Goal: Information Seeking & Learning: Check status

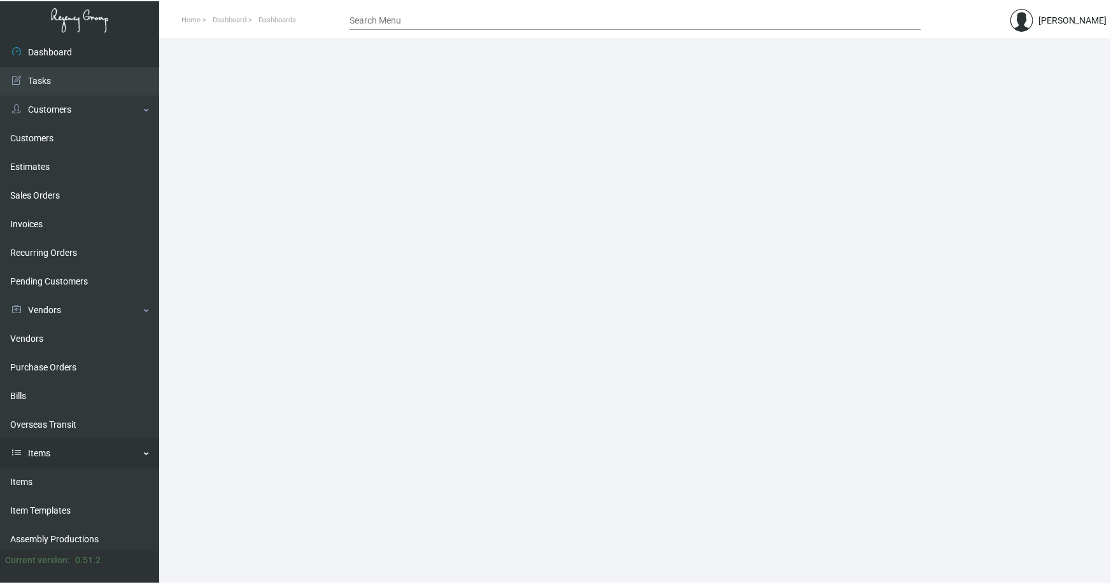
drag, startPoint x: 26, startPoint y: 479, endPoint x: 102, endPoint y: 446, distance: 82.4
click at [26, 479] on link "Items" at bounding box center [79, 482] width 159 height 29
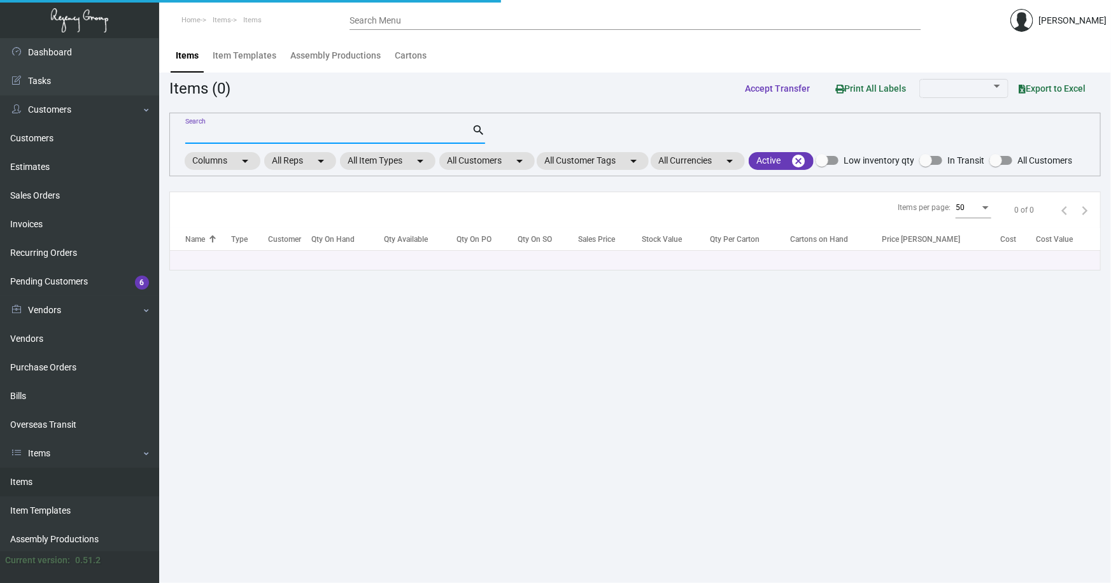
click at [251, 131] on input "Search" at bounding box center [328, 134] width 286 height 10
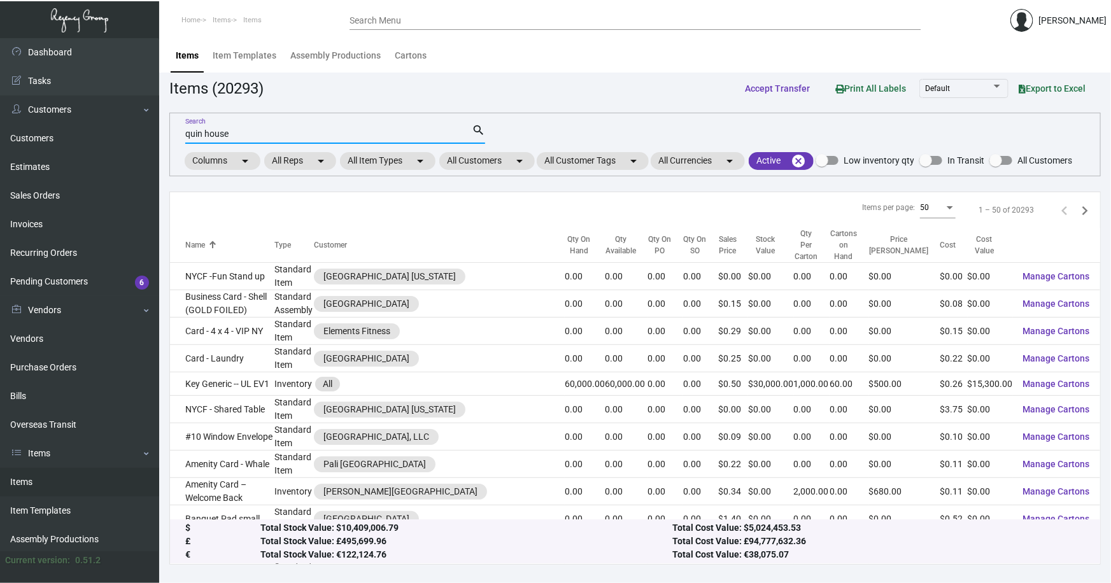
type input "quin house"
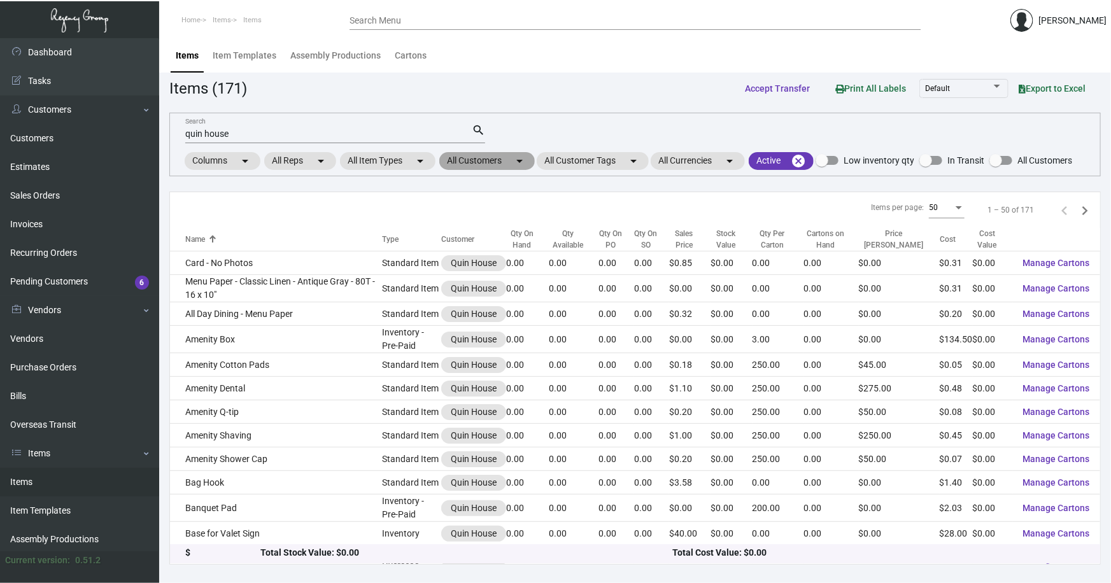
click at [490, 164] on mat-chip "All Customers arrow_drop_down" at bounding box center [486, 161] width 95 height 18
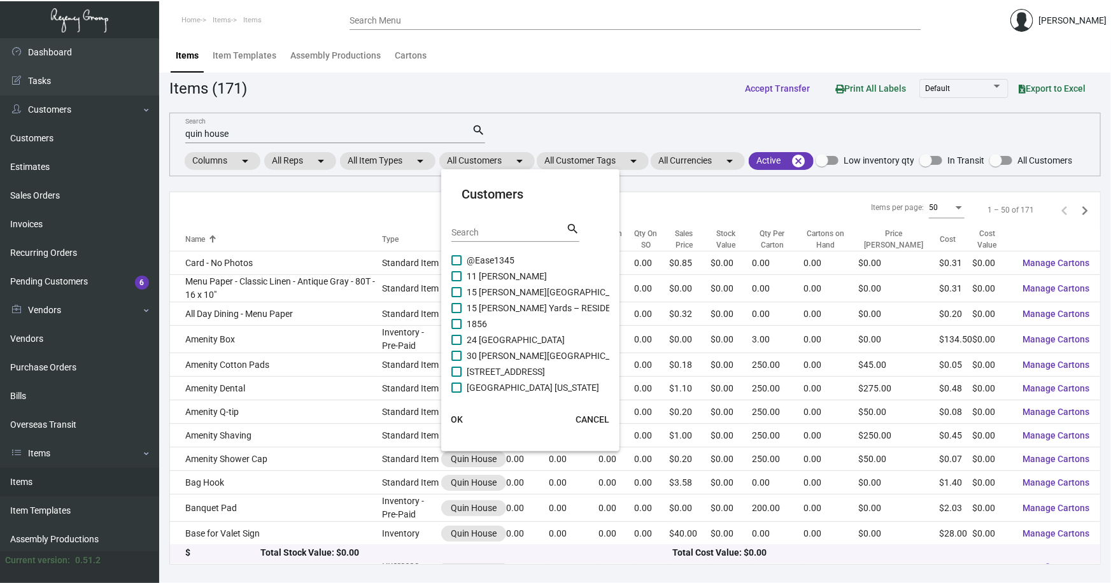
click at [479, 238] on div "Search" at bounding box center [508, 232] width 115 height 20
type input "quin house"
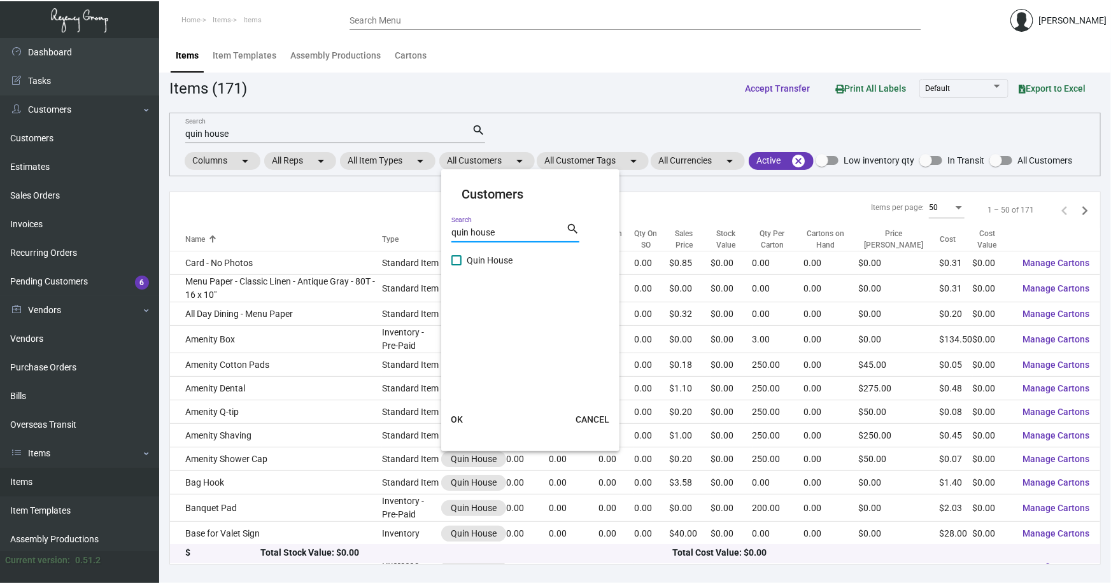
click at [489, 257] on span "Quin House" at bounding box center [490, 260] width 46 height 15
click at [456, 265] on input "Quin House" at bounding box center [456, 265] width 1 height 1
checkbox input "true"
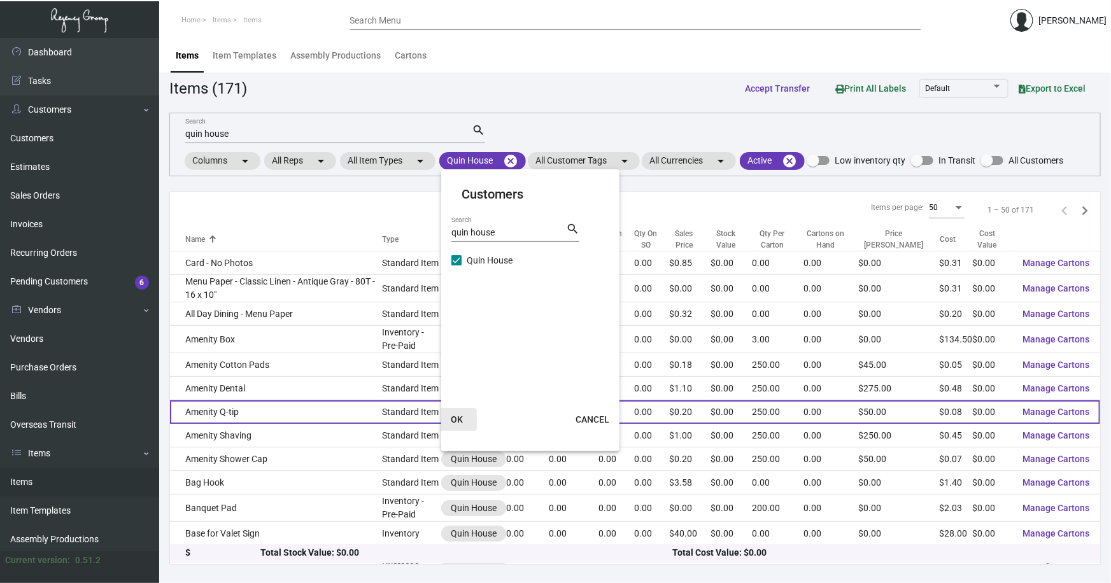
click at [458, 417] on span "OK" at bounding box center [457, 419] width 12 height 10
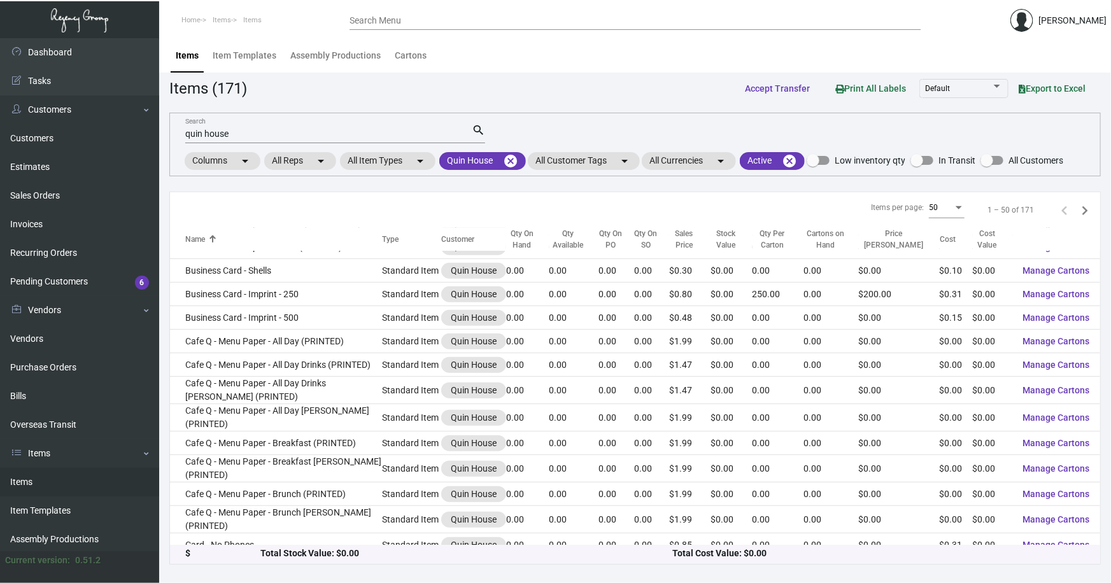
scroll to position [244, 0]
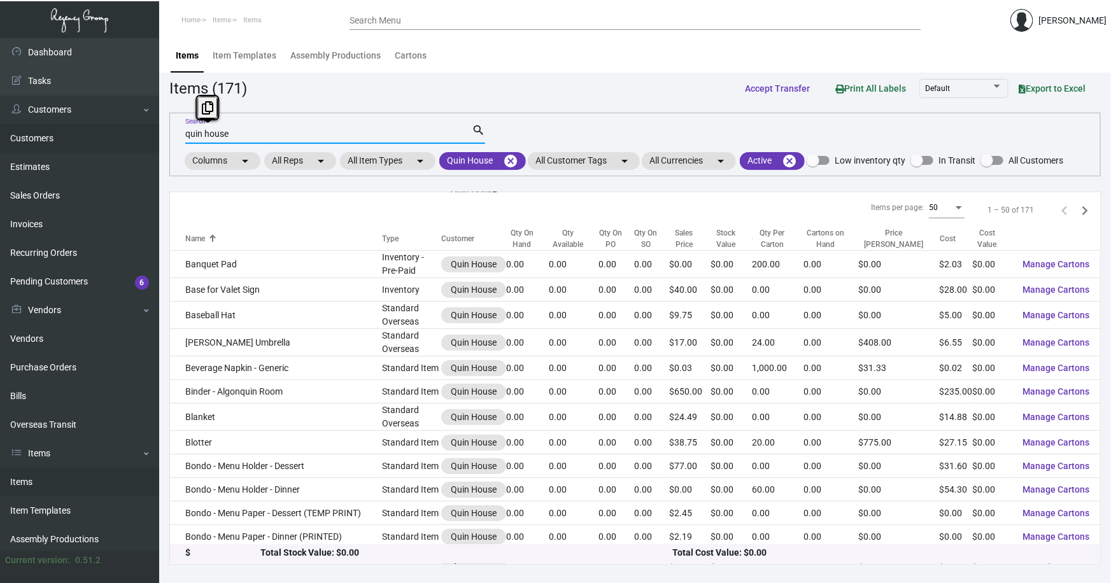
drag, startPoint x: 182, startPoint y: 132, endPoint x: 131, endPoint y: 134, distance: 51.0
click at [134, 133] on div "Dashboard Dashboard Tasks Customers Customers Estimates Sales Orders Invoices R…" at bounding box center [555, 310] width 1111 height 545
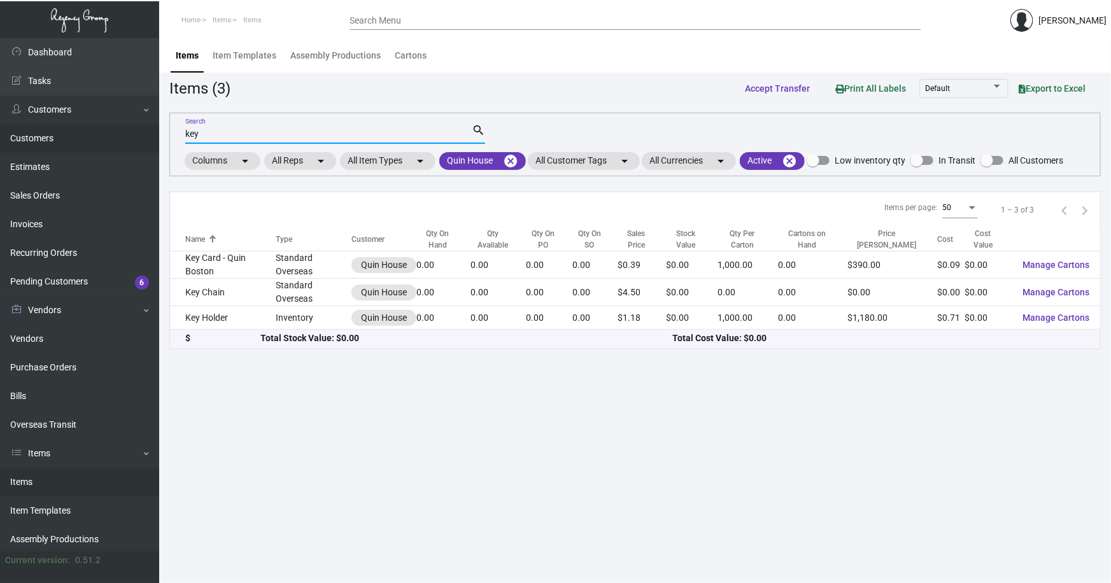
drag, startPoint x: 204, startPoint y: 137, endPoint x: 146, endPoint y: 136, distance: 57.3
click at [149, 136] on div "Dashboard Dashboard Tasks Customers Customers Estimates Sales Orders Invoices R…" at bounding box center [555, 310] width 1111 height 545
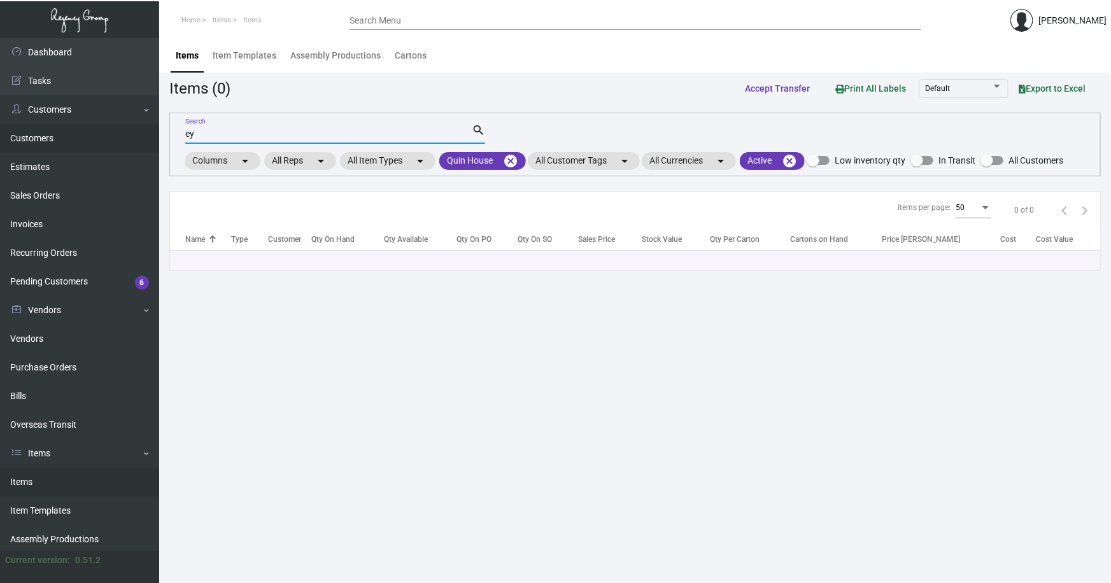
type input "e"
type input "m"
type input "b"
type input "e"
type input "c"
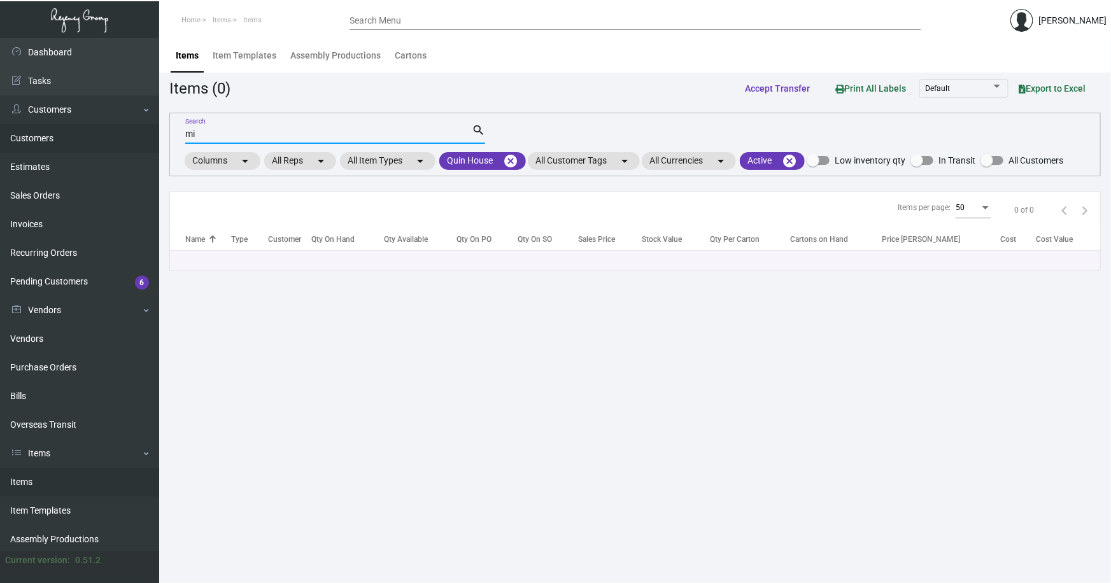
type input "m"
click at [794, 159] on mat-icon "cancel" at bounding box center [789, 160] width 15 height 15
drag, startPoint x: 225, startPoint y: 134, endPoint x: 213, endPoint y: 132, distance: 12.2
click at [223, 134] on input "ear" at bounding box center [328, 134] width 286 height 10
type input "e"
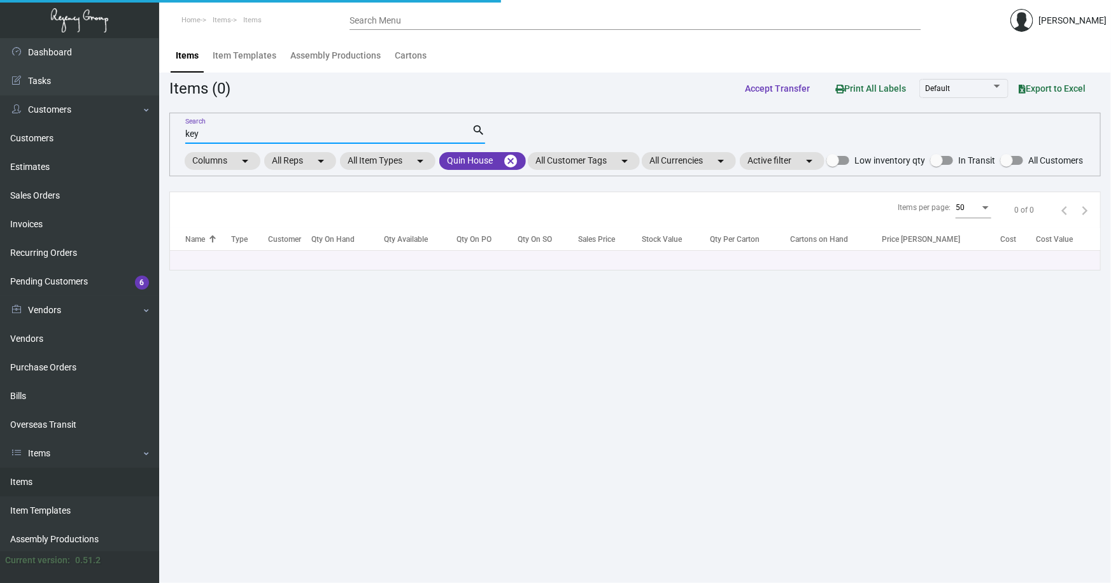
type input "key"
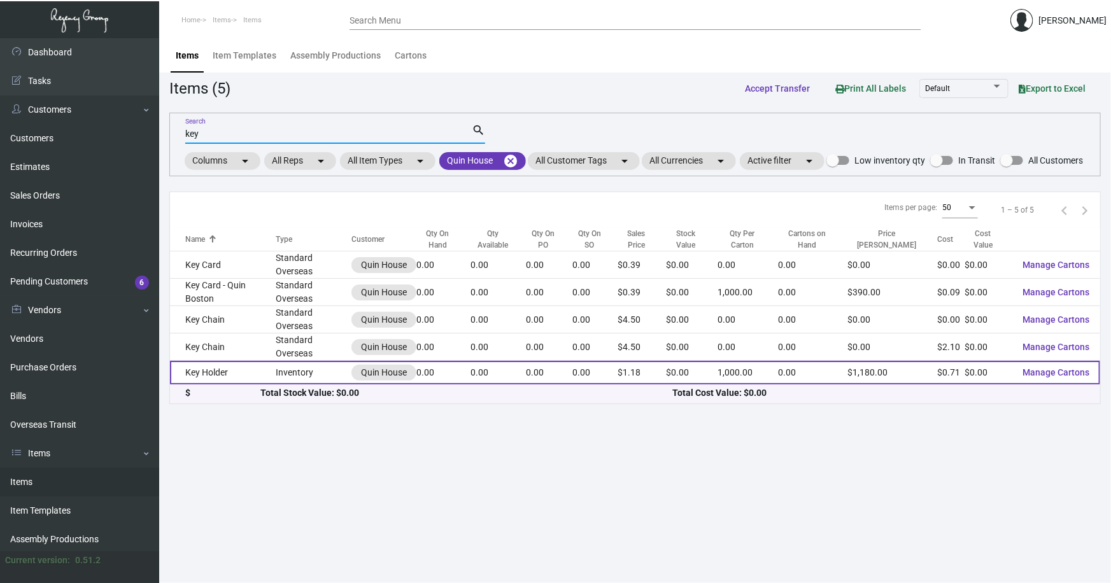
click at [227, 376] on td "Key Holder" at bounding box center [223, 373] width 106 height 24
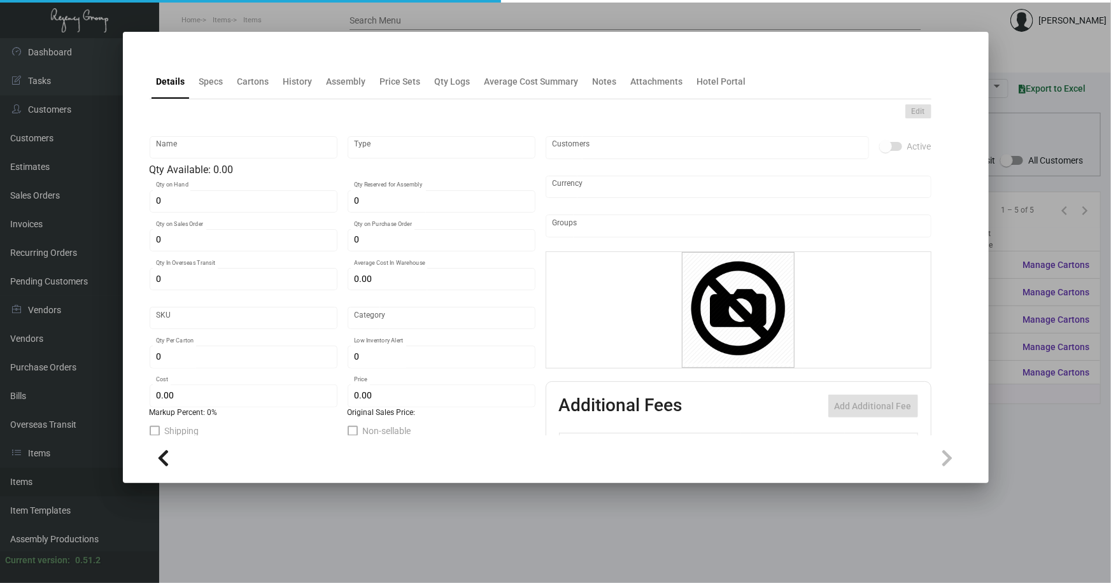
type input "Key Holder"
type input "Inventory"
type input "$ 0.7508"
type input "QH-335640"
type input "Standard"
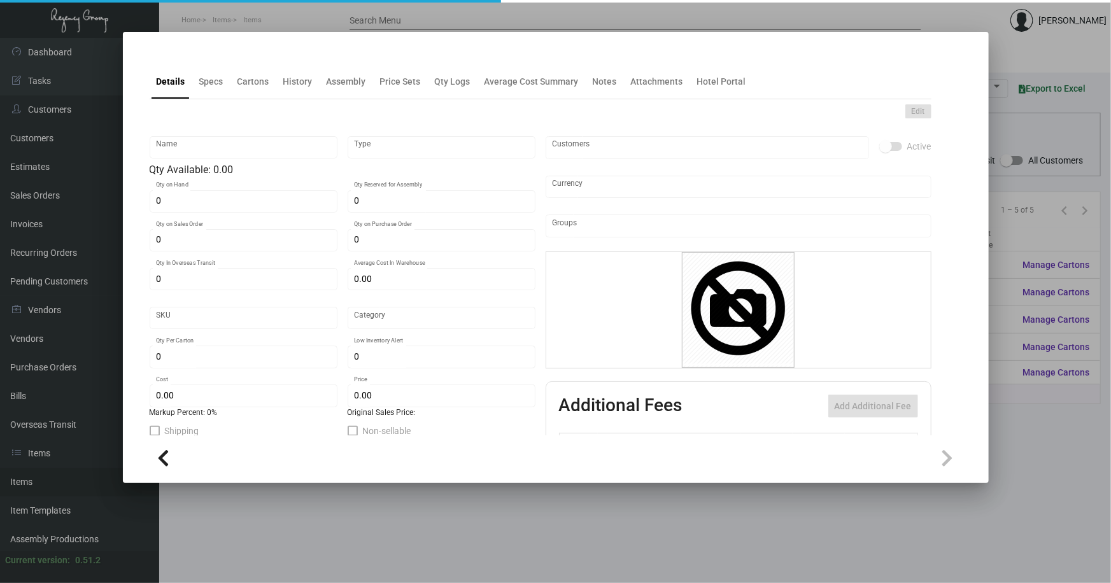
type input "1,000"
type input "$ 0.71"
type input "$ 1.18"
checkbox input "true"
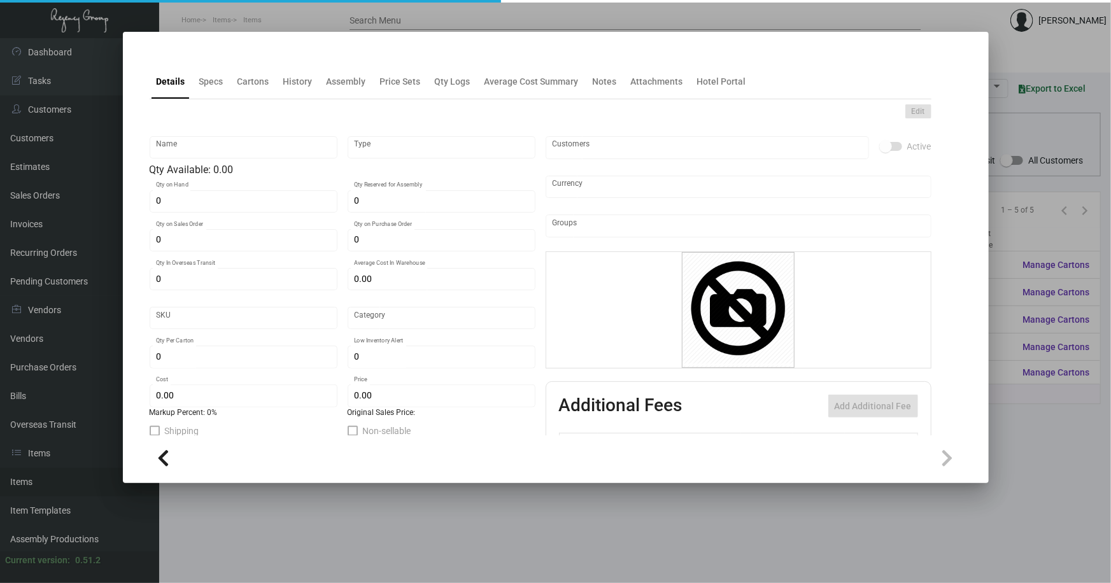
type input "United States Dollar $"
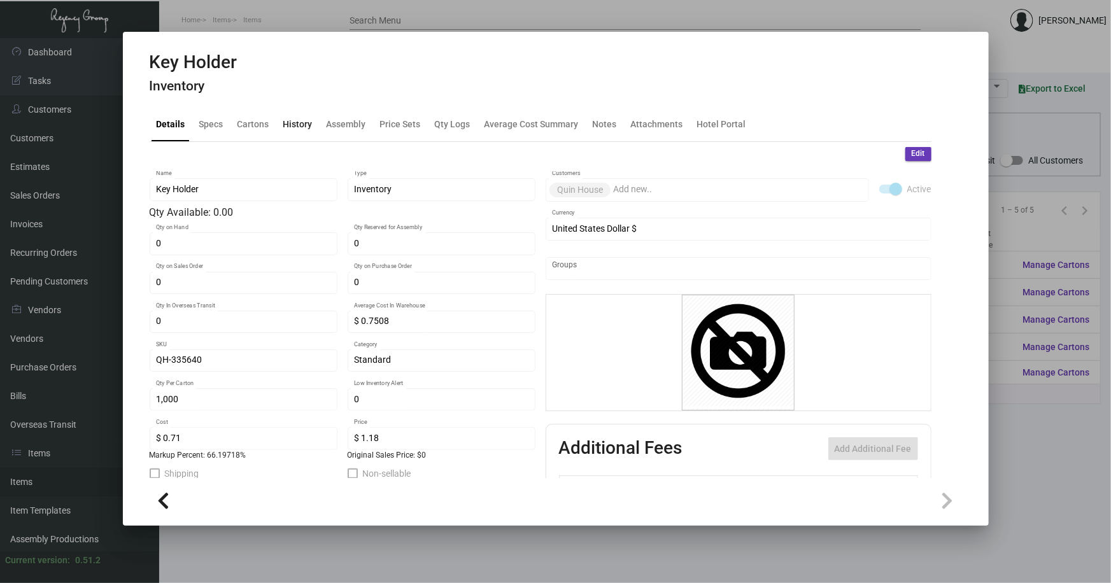
click at [300, 125] on div "History" at bounding box center [297, 123] width 29 height 13
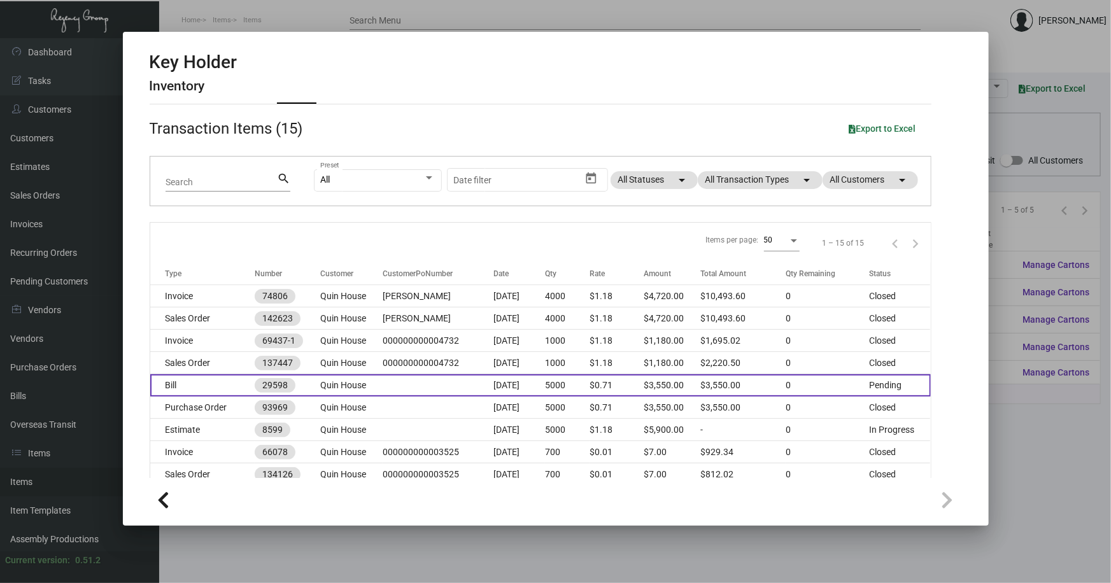
scroll to position [57, 0]
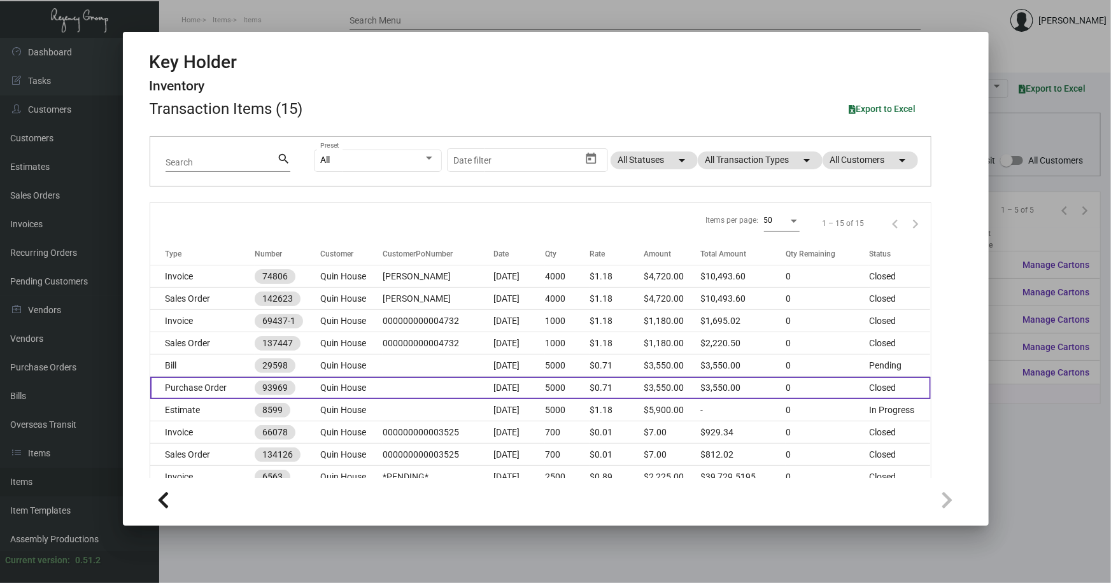
click at [407, 388] on td at bounding box center [438, 388] width 111 height 22
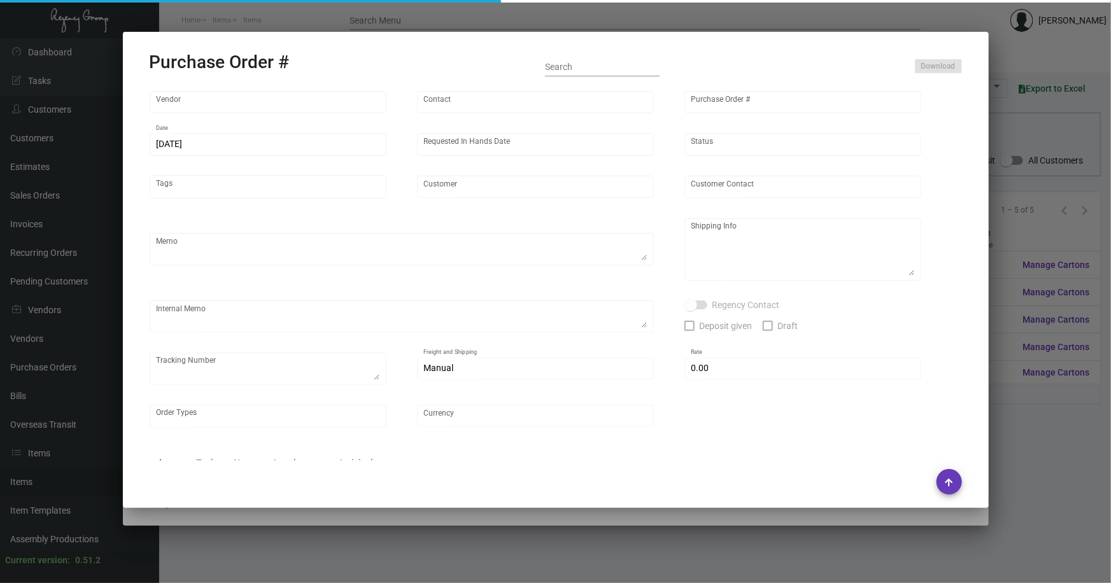
type input "Evergreen Manufacturing"
type input "[PERSON_NAME]"
type input "93969"
type input "[DATE]"
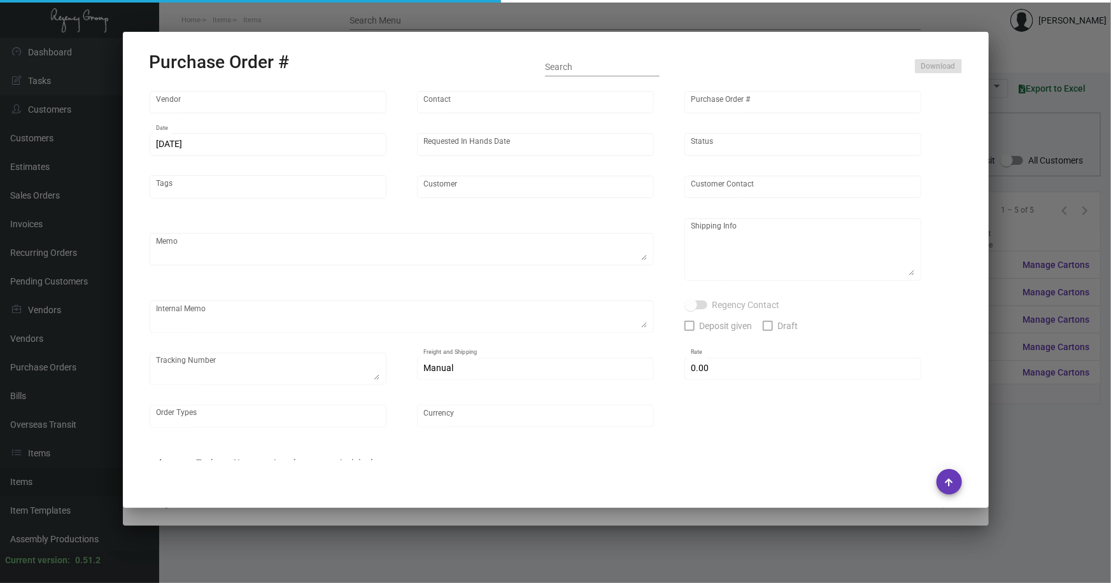
type input "Quin House"
type textarea "Regency Group NJ - [PERSON_NAME] [STREET_ADDRESS]"
type textarea "11/7 FF/[PERSON_NAME] 770437821704 (2 PALLETS WITH PO 93465 93841 93969 )"
checkbox input "true"
type input "$ 0.00"
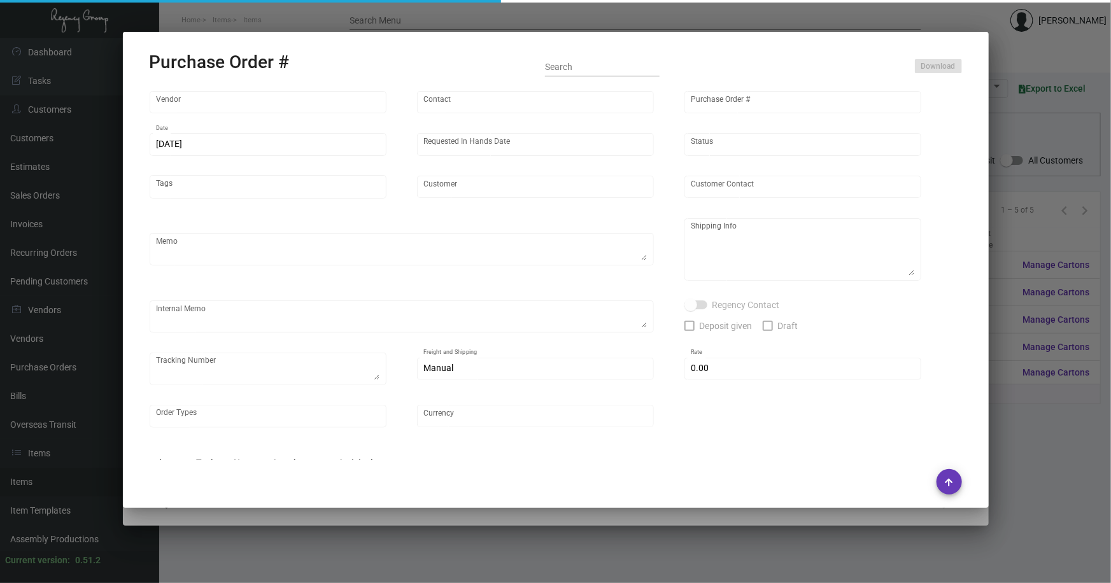
type input "United States Dollar $"
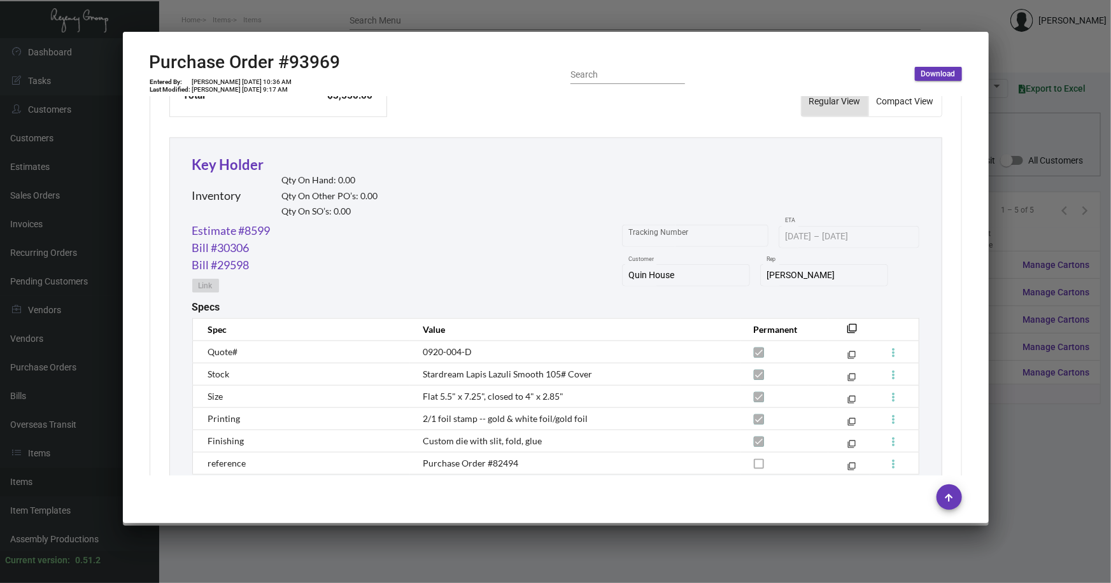
scroll to position [551, 0]
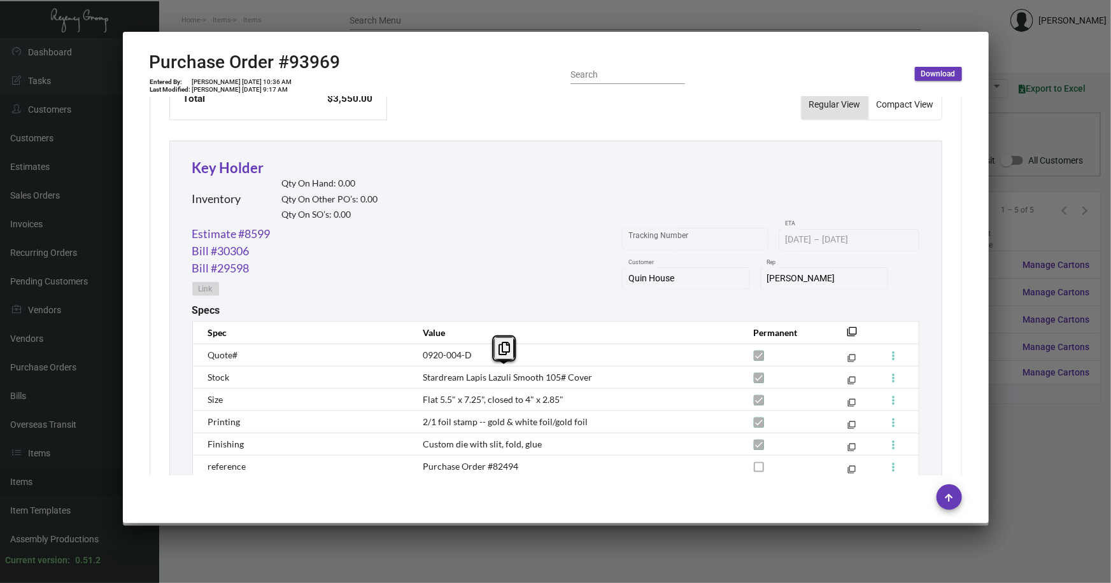
drag, startPoint x: 420, startPoint y: 376, endPoint x: 618, endPoint y: 376, distance: 198.6
click at [618, 376] on td "Stardream Lapis Lazuli Smooth 105# Cover" at bounding box center [575, 377] width 330 height 22
copy span "Stardream Lapis Lazuli Smooth 105# Cover"
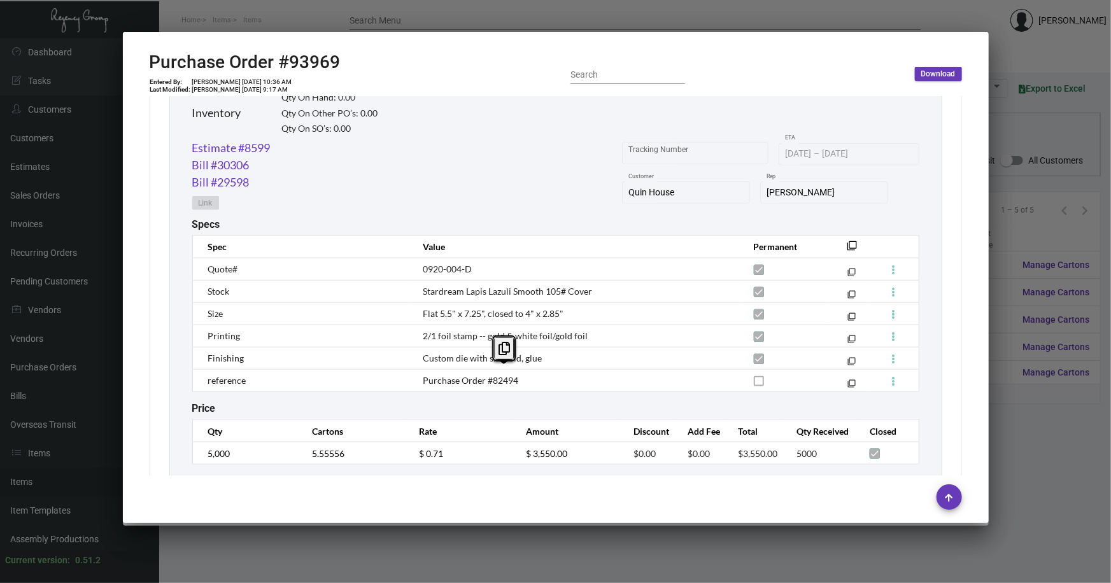
scroll to position [667, 0]
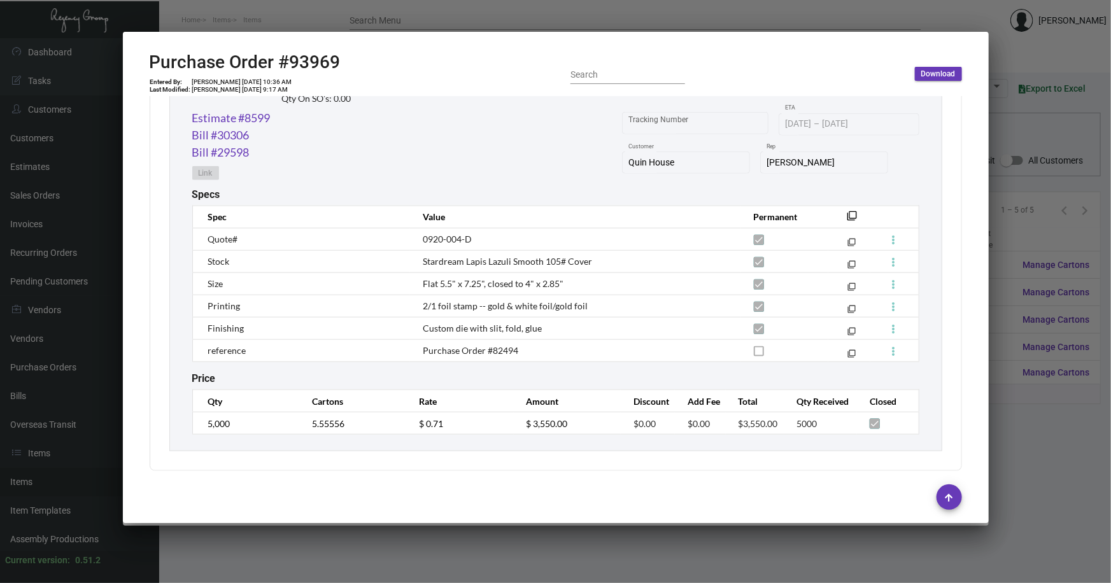
click at [319, 544] on div at bounding box center [555, 291] width 1111 height 583
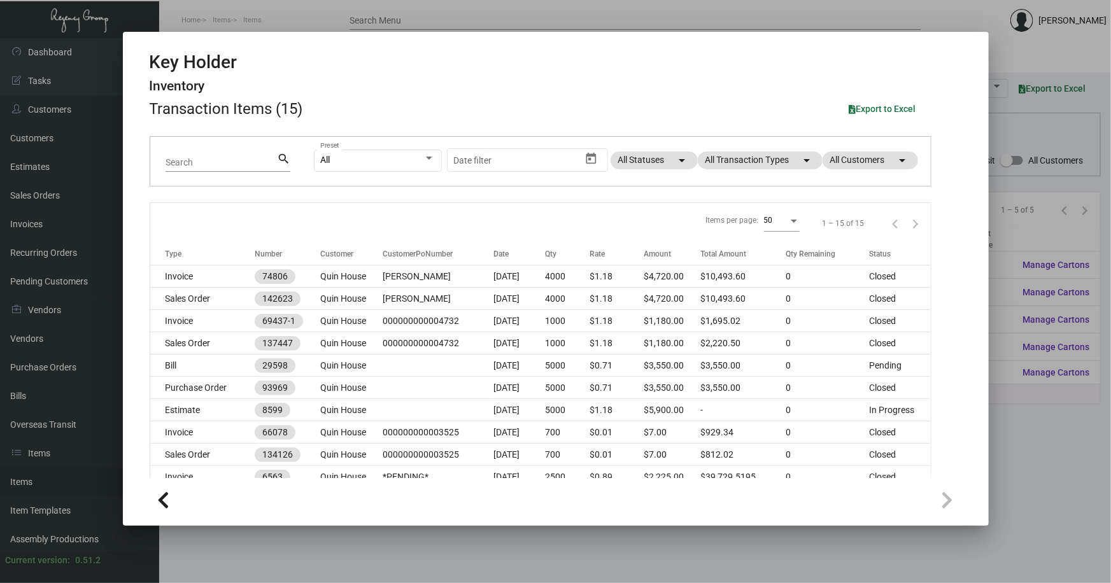
click at [319, 544] on div at bounding box center [555, 291] width 1111 height 583
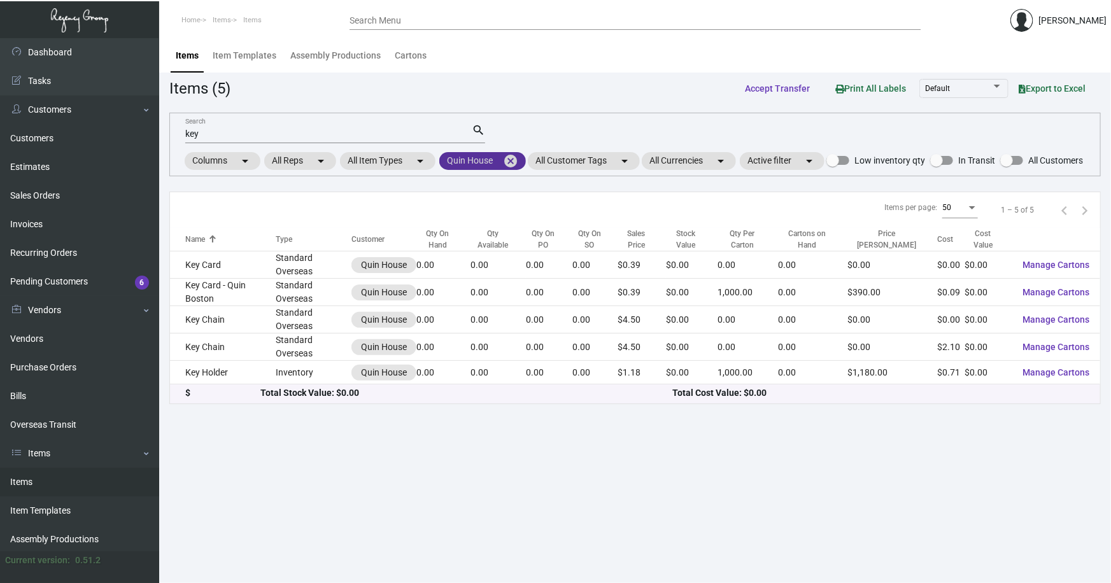
click at [514, 156] on mat-icon "cancel" at bounding box center [510, 160] width 15 height 15
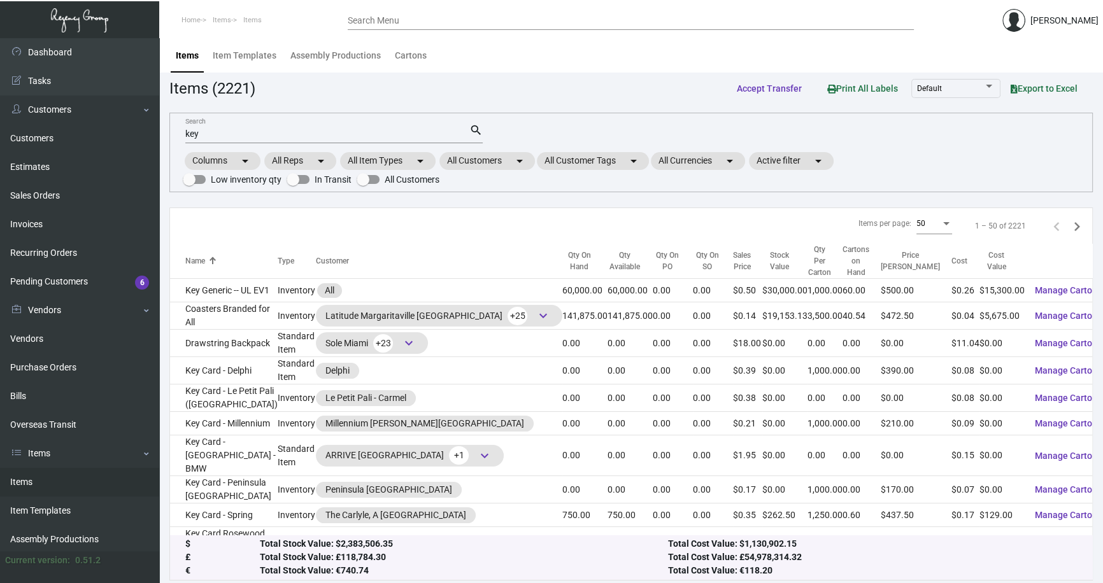
click at [206, 133] on input "key" at bounding box center [327, 134] width 284 height 10
type input "k"
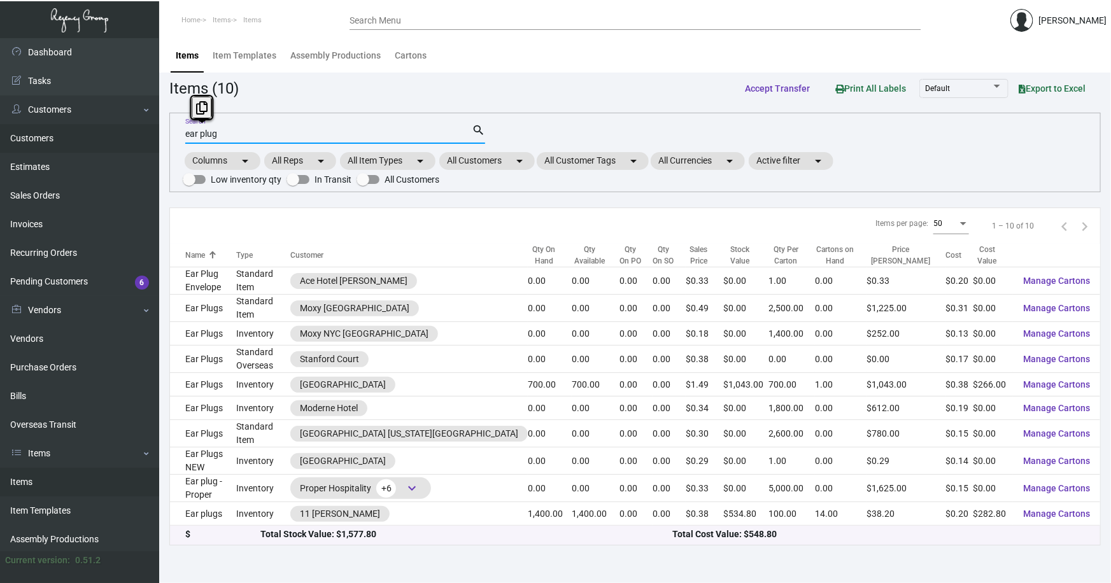
drag, startPoint x: 223, startPoint y: 136, endPoint x: 126, endPoint y: 141, distance: 96.9
click at [131, 141] on div "Dashboard Dashboard Tasks Customers Customers Estimates Sales Orders Invoices R…" at bounding box center [555, 310] width 1111 height 545
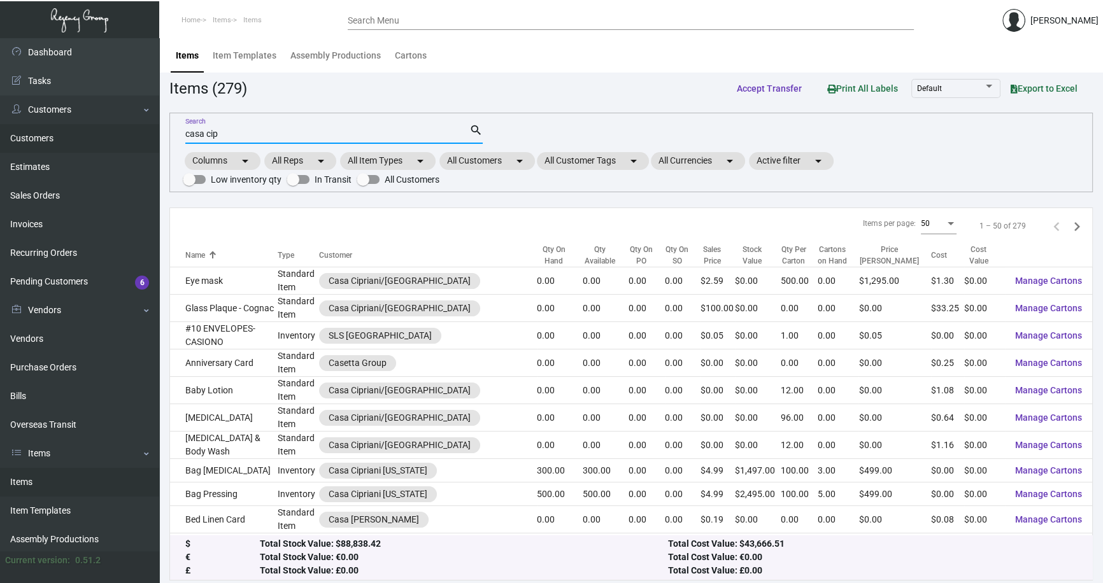
type input "casa cip"
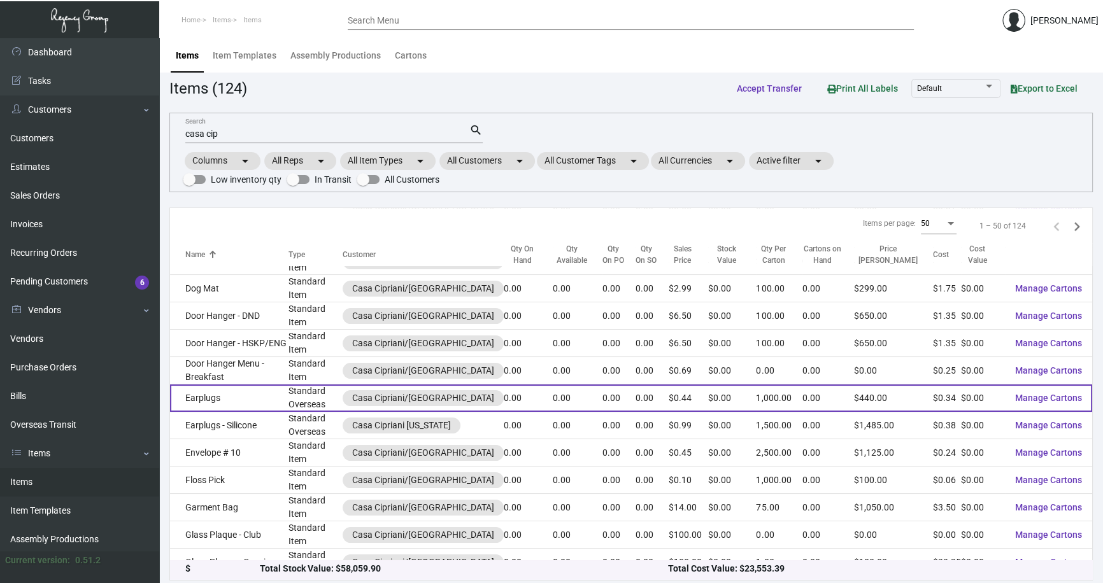
click at [232, 400] on td "Earplugs" at bounding box center [229, 397] width 118 height 27
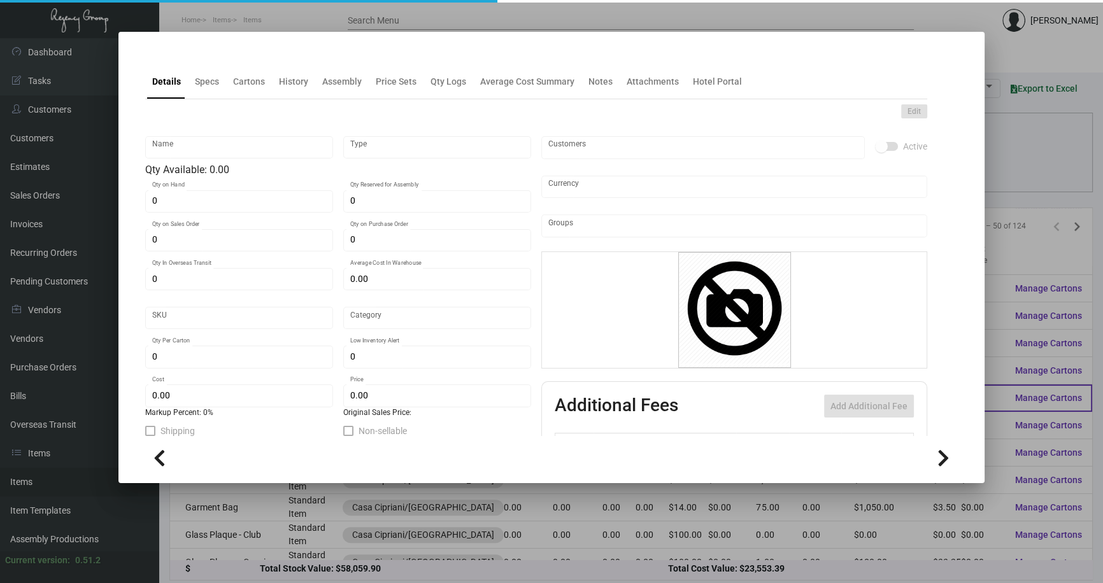
type input "Earplugs"
type input "Standard Overseas"
type input "$ 0.34"
type input "Overseas"
type input "1,000"
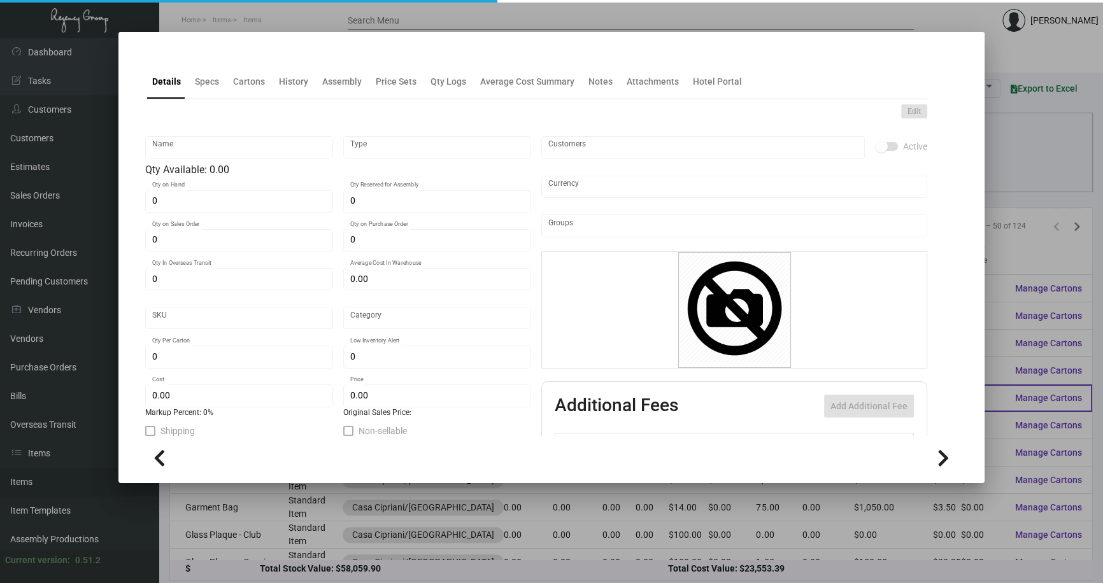
type input "$ 0.34"
type input "$ 0.44"
checkbox input "true"
type input "United States Dollar $"
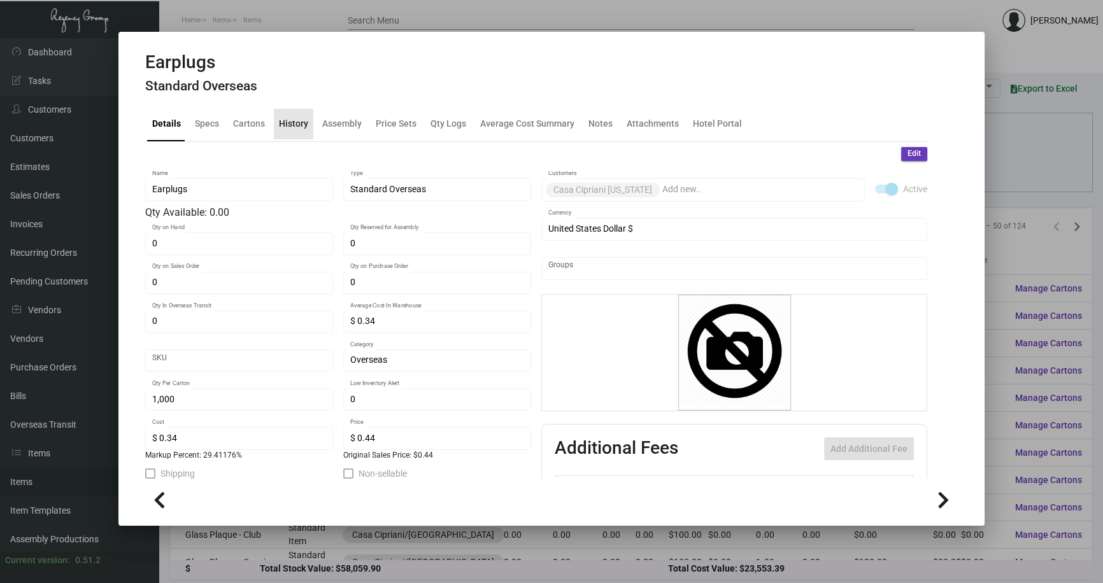
click at [291, 127] on div "History" at bounding box center [293, 123] width 29 height 13
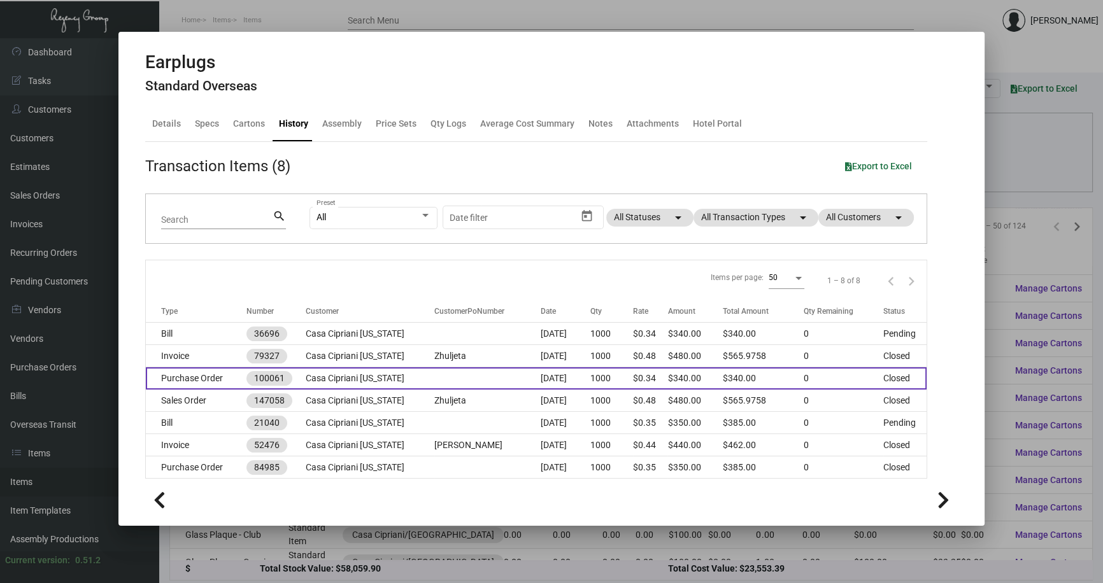
click at [397, 379] on td "Casa Cipriani [US_STATE]" at bounding box center [370, 378] width 129 height 22
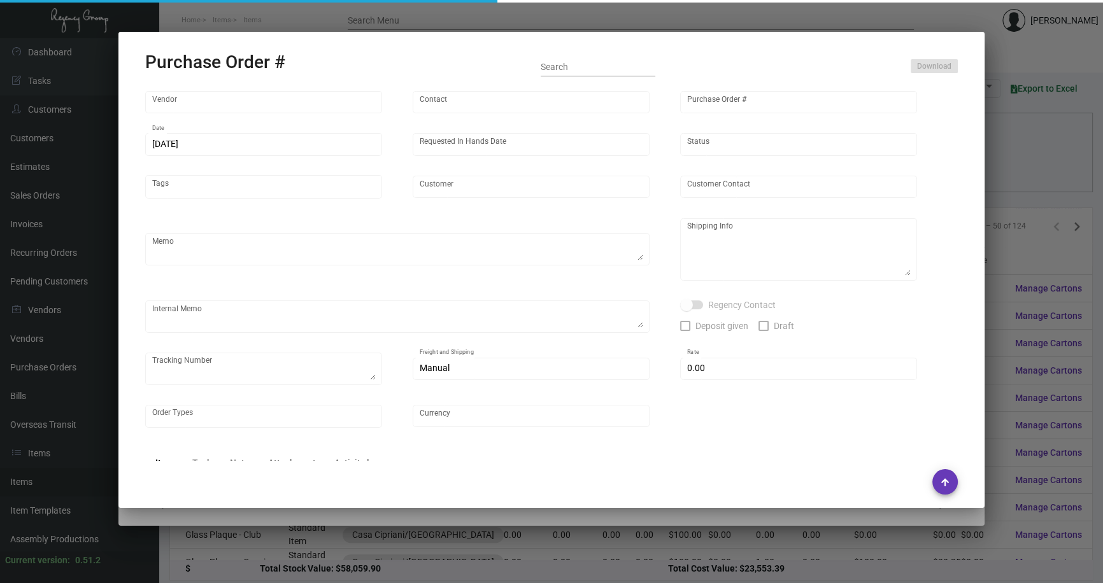
type input "Magic Branding Promos Inc"
type input "Order Entry"
type input "100061"
type input "[DATE]"
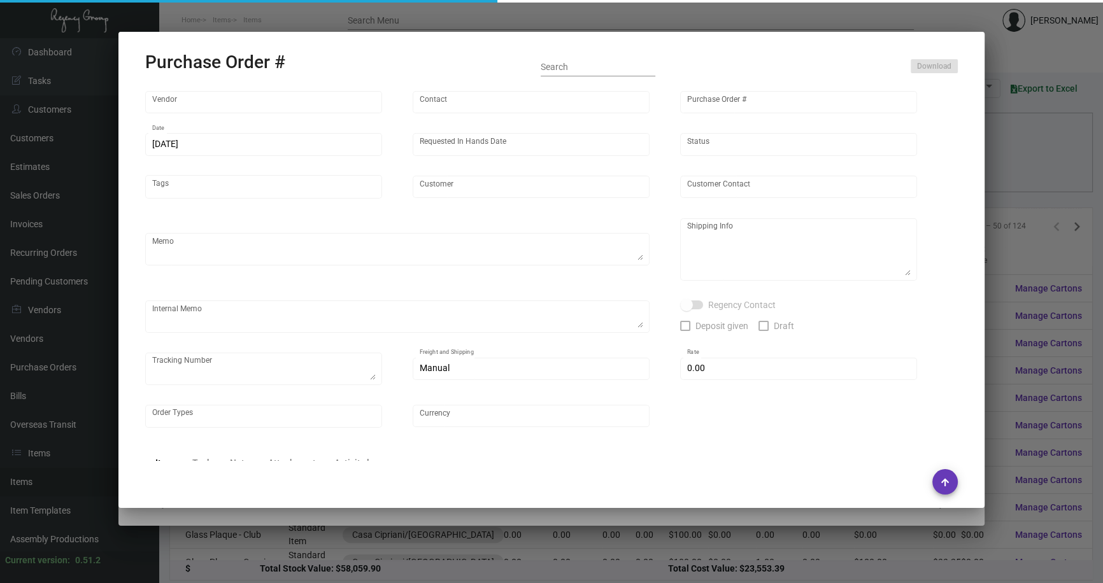
type input "Casa Cipriani [US_STATE]"
type textarea "Ship via AIR."
type textarea "[PERSON_NAME] Regency Group NJ [STREET_ADDRESS]"
checkbox input "true"
type input "$ 0.00"
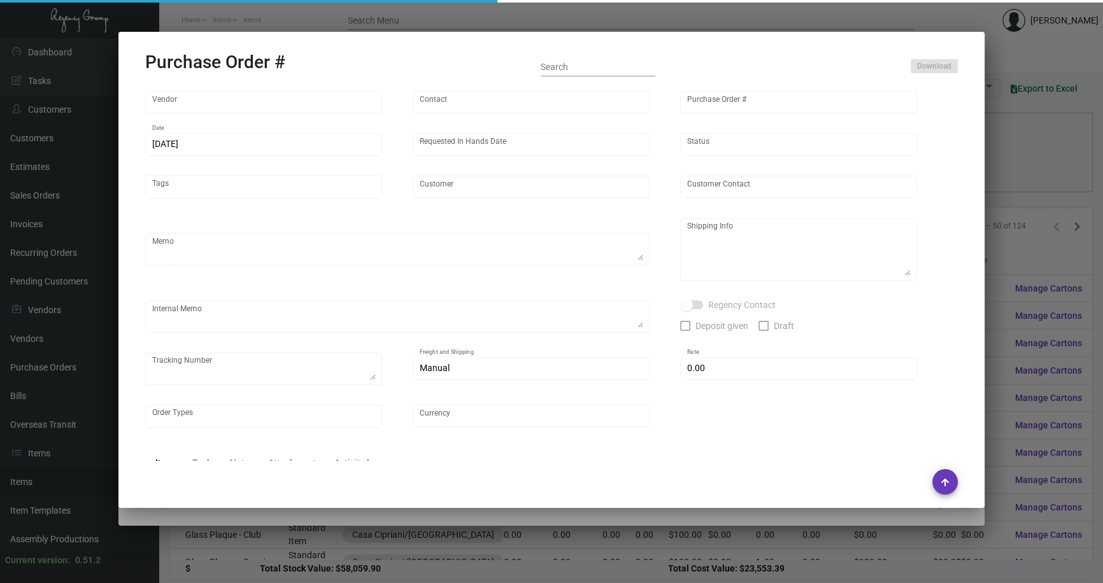
type input "United States Dollar $"
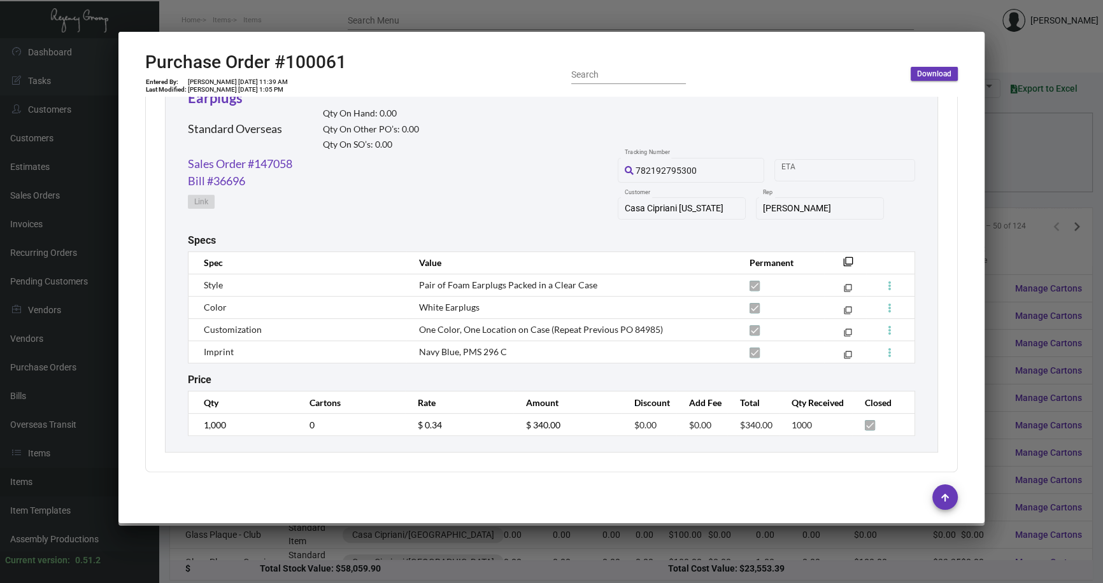
scroll to position [623, 0]
click at [999, 248] on div at bounding box center [551, 291] width 1103 height 583
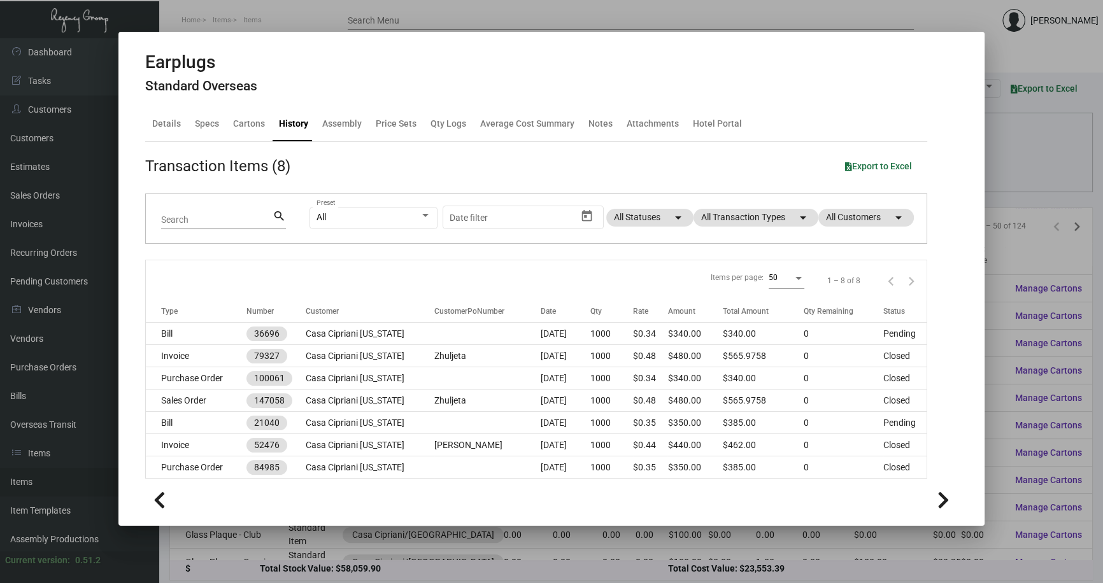
click at [318, 532] on div at bounding box center [551, 291] width 1103 height 583
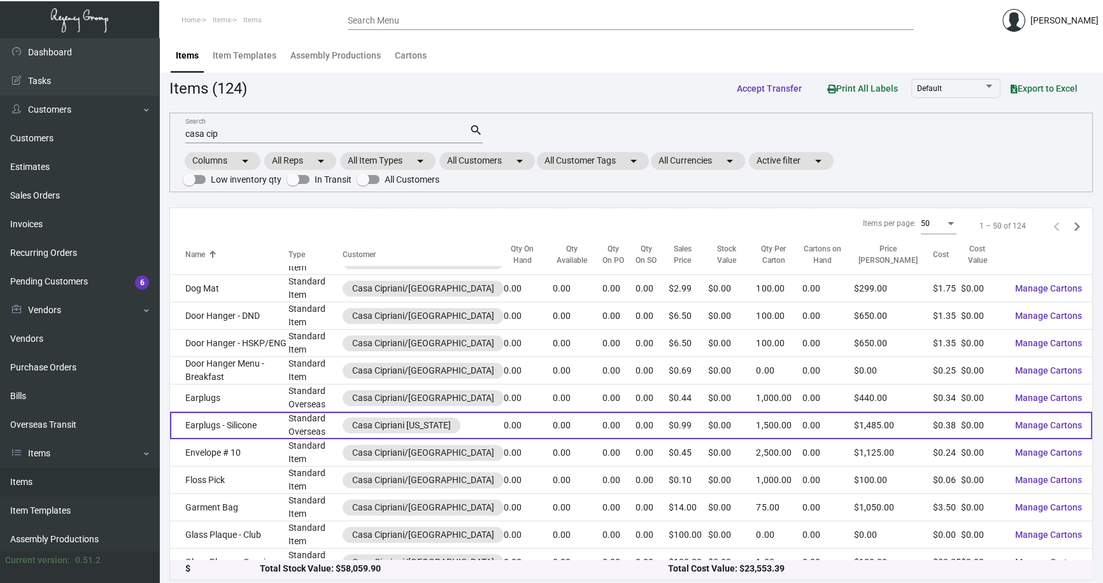
click at [246, 427] on td "Earplugs - Silicone" at bounding box center [229, 425] width 118 height 27
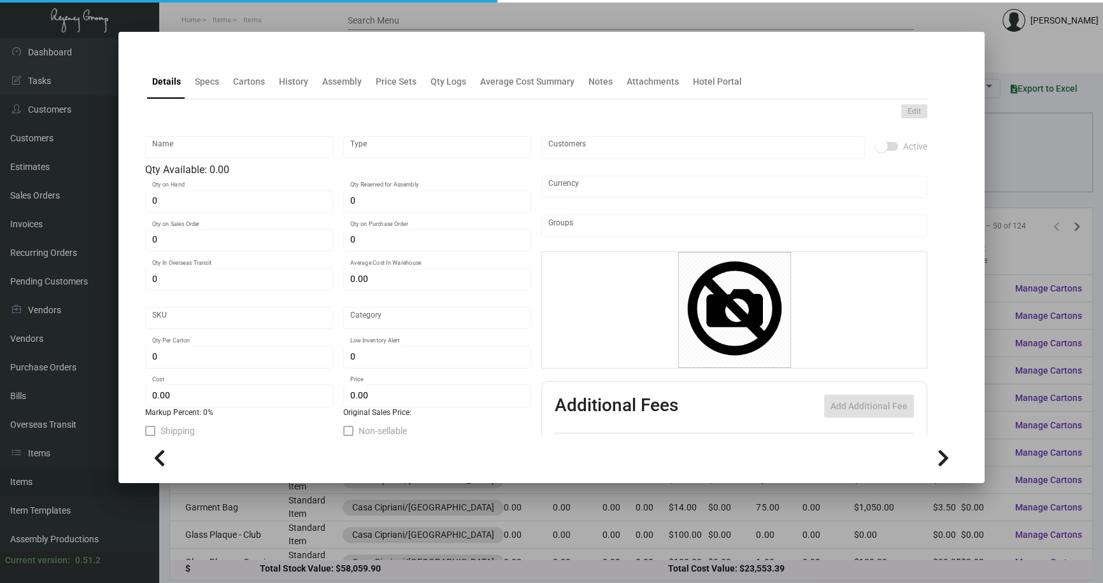
type input "Earplugs - Silicone"
type input "Standard Overseas"
type input "$ 0.39"
type input "Overseas"
type input "1,500"
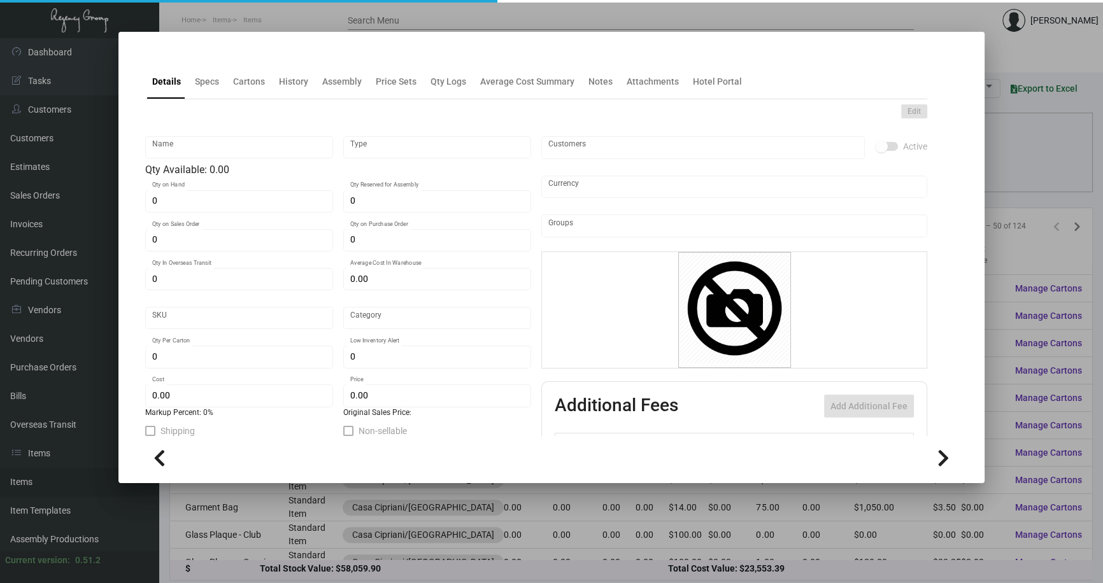
type input "$ 0.38"
type input "$ 0.99"
checkbox input "true"
type input "United States Dollar $"
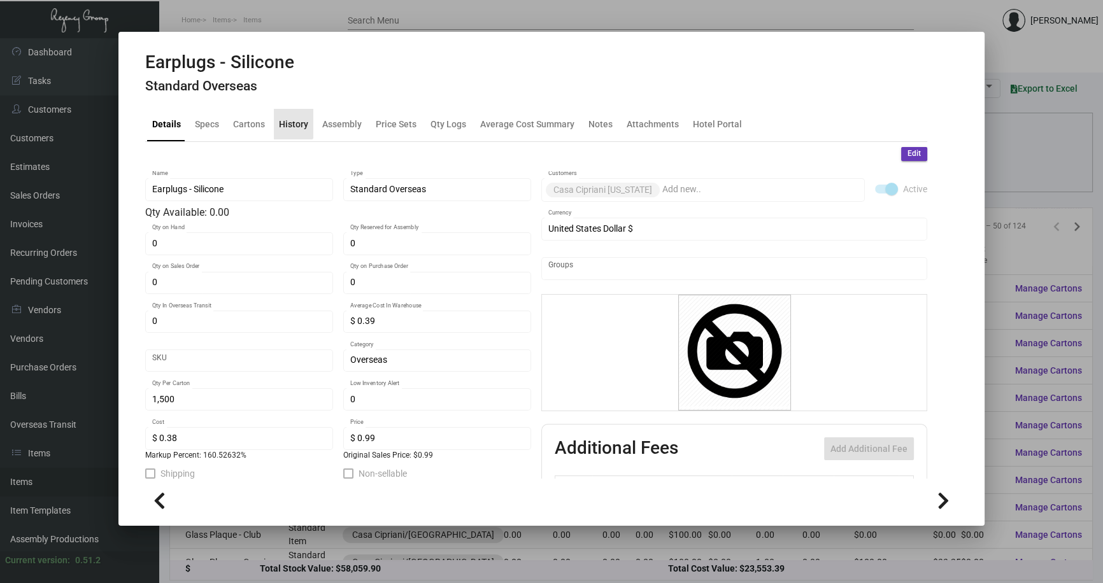
drag, startPoint x: 287, startPoint y: 122, endPoint x: 300, endPoint y: 132, distance: 17.2
click at [286, 122] on div "History" at bounding box center [293, 123] width 29 height 13
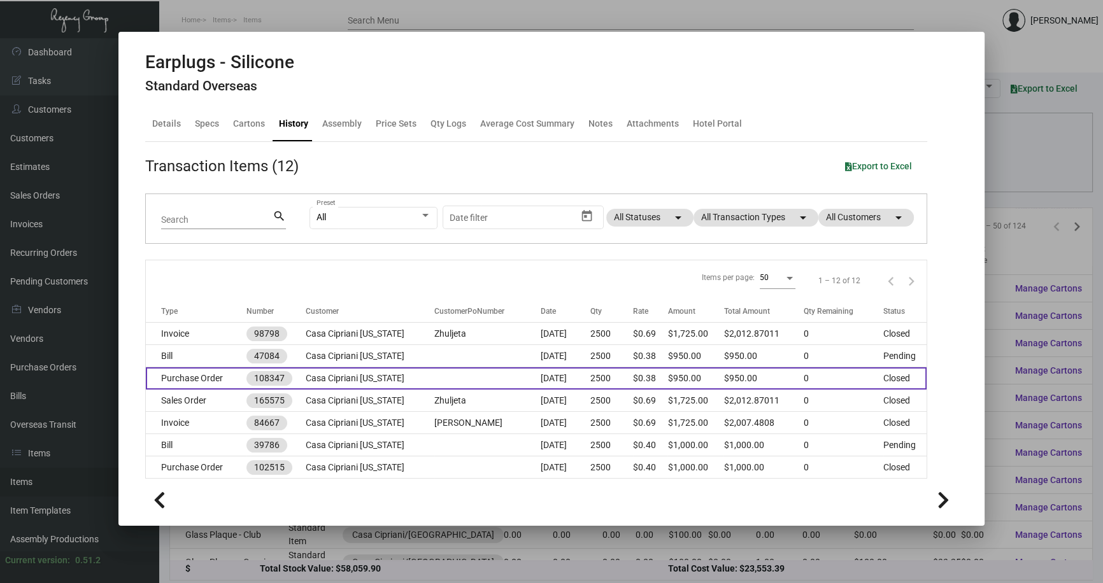
click at [334, 376] on td "Casa Cipriani [US_STATE]" at bounding box center [370, 378] width 129 height 22
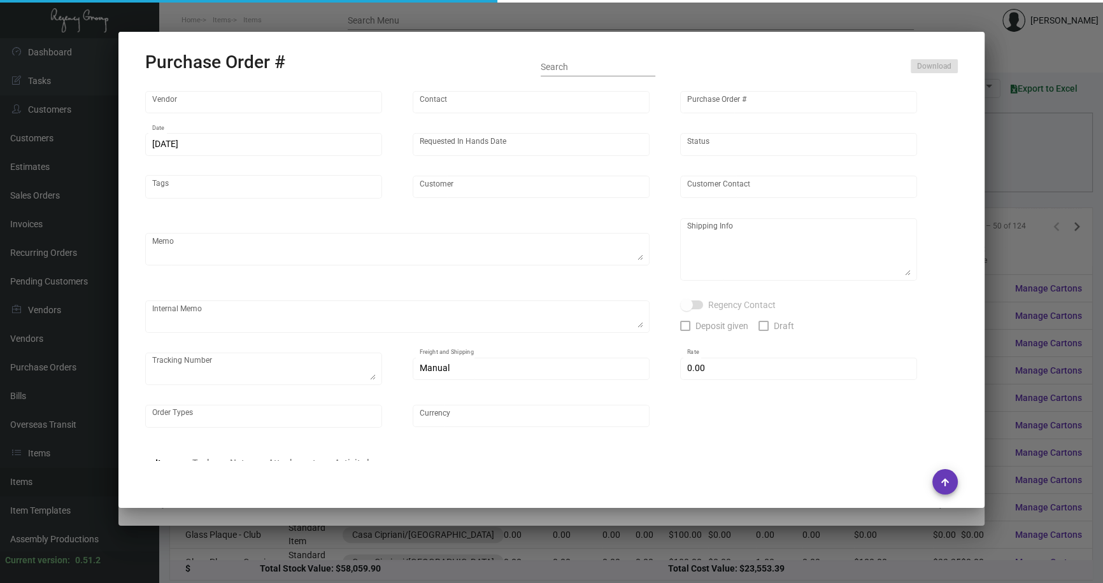
type input "Giftripple Promos Inc"
type input "Order Entry"
type input "108347"
type input "[DATE]"
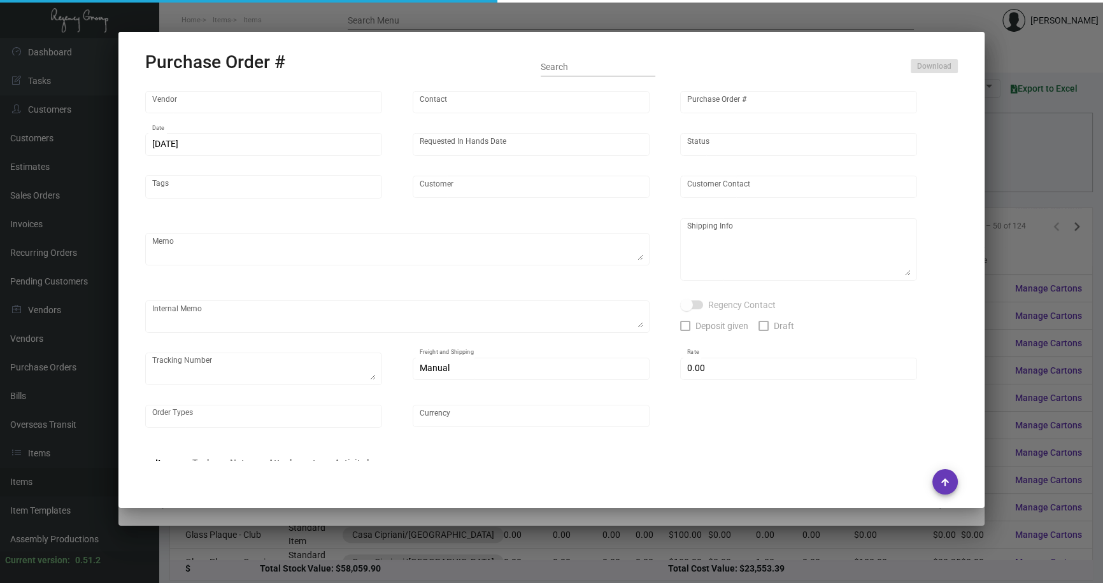
type input "Casa Cipriani [US_STATE]"
type textarea "Repeat previous PO 102515.URGENT - RUSH.Please ship ASAP."
type textarea "[PERSON_NAME] Regency Group NJ [STREET_ADDRESS]"
type textarea "11/15 - Added to AP Payment Request spreadsheet."
checkbox input "true"
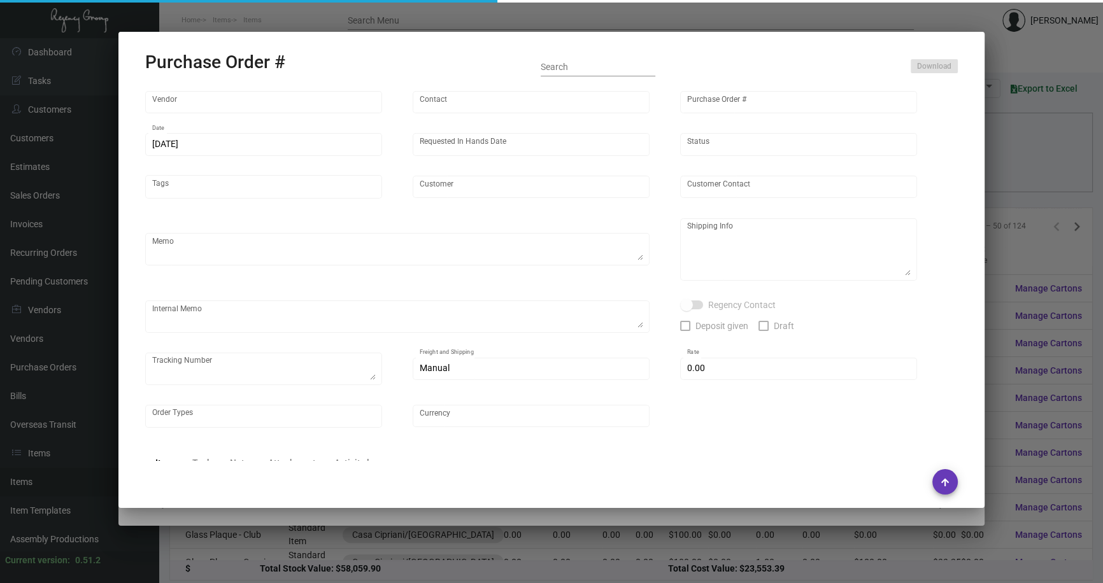
type input "$ 0.00"
type input "United States Dollar $"
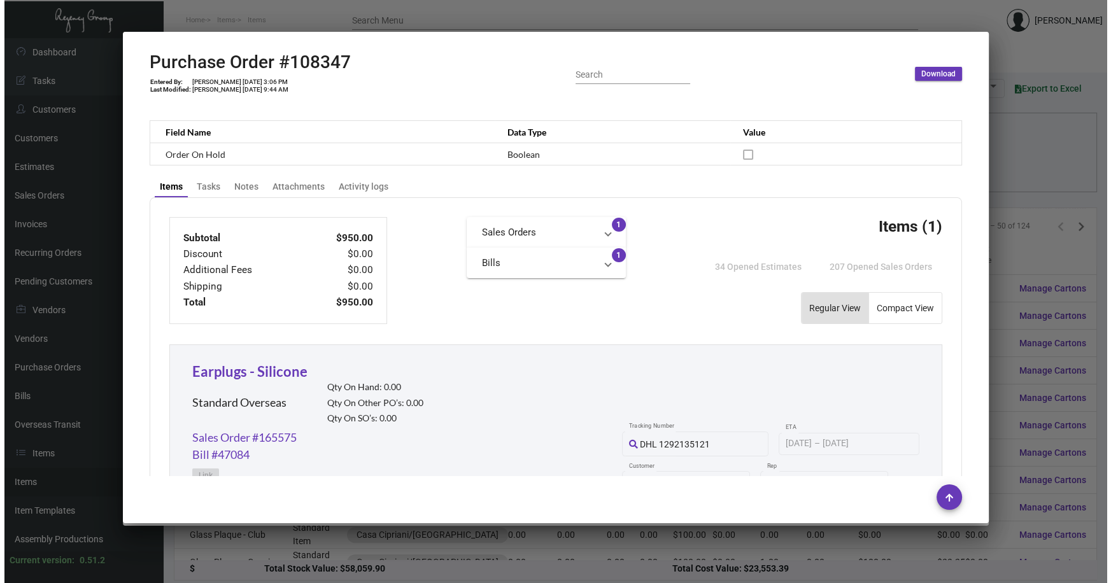
scroll to position [579, 0]
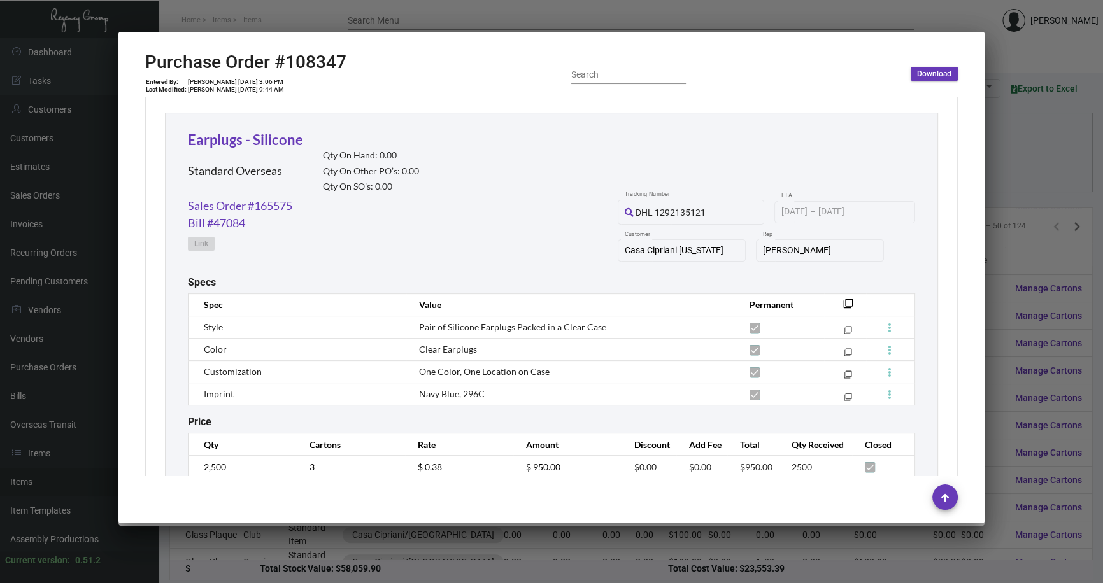
drag, startPoint x: 1020, startPoint y: 248, endPoint x: 903, endPoint y: 229, distance: 118.7
click at [1019, 248] on div at bounding box center [551, 291] width 1103 height 583
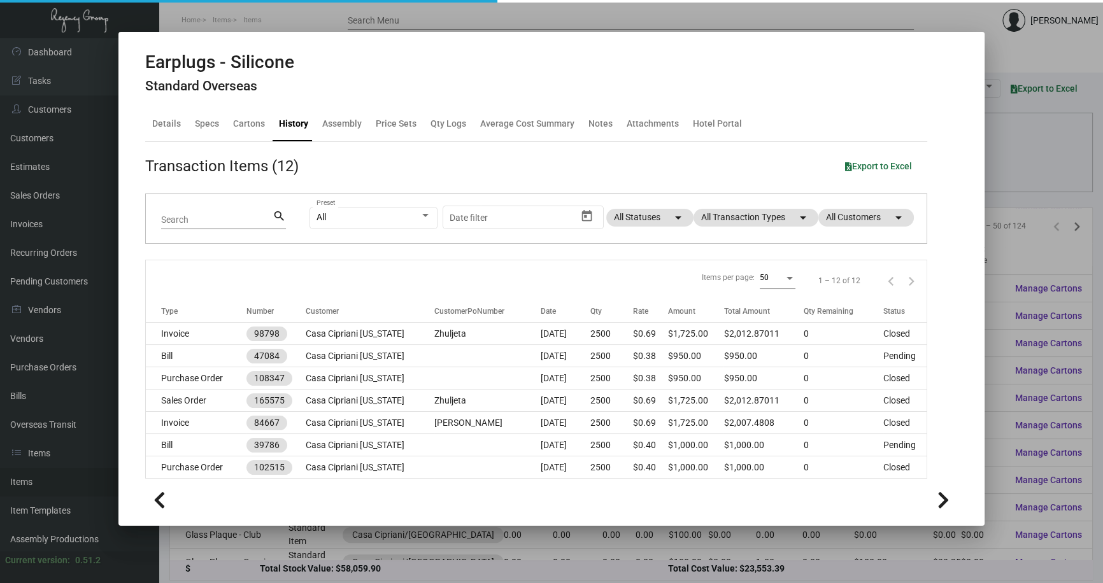
click at [1025, 243] on div at bounding box center [551, 291] width 1103 height 583
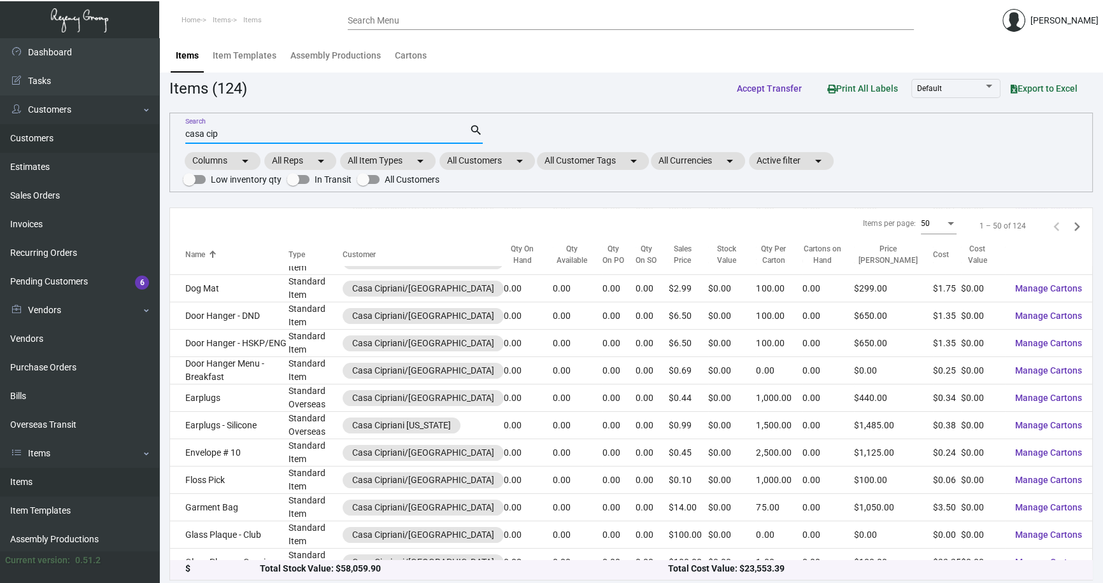
drag, startPoint x: 218, startPoint y: 131, endPoint x: 101, endPoint y: 139, distance: 118.1
click at [107, 139] on div "Dashboard Dashboard Tasks Customers Customers Estimates Sales Orders Invoices R…" at bounding box center [551, 312] width 1103 height 549
type input "mist"
